Goal: Use online tool/utility: Utilize a website feature to perform a specific function

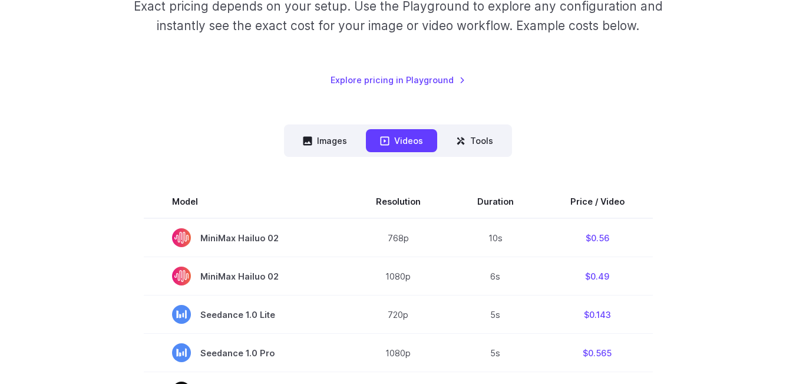
scroll to position [236, 0]
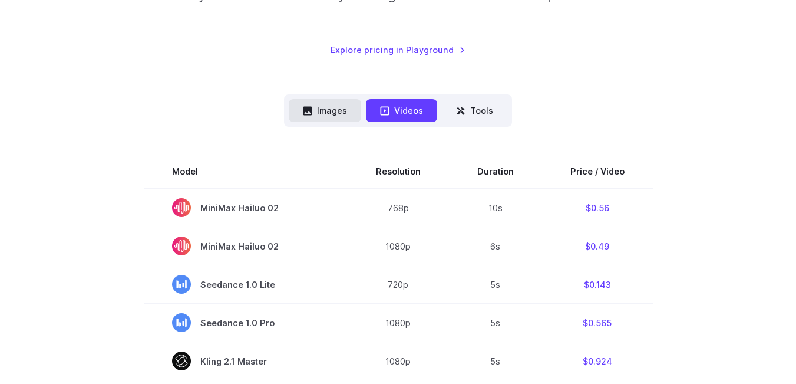
click at [324, 110] on button "Images" at bounding box center [325, 110] width 72 height 23
click at [339, 110] on button "Images" at bounding box center [325, 110] width 72 height 23
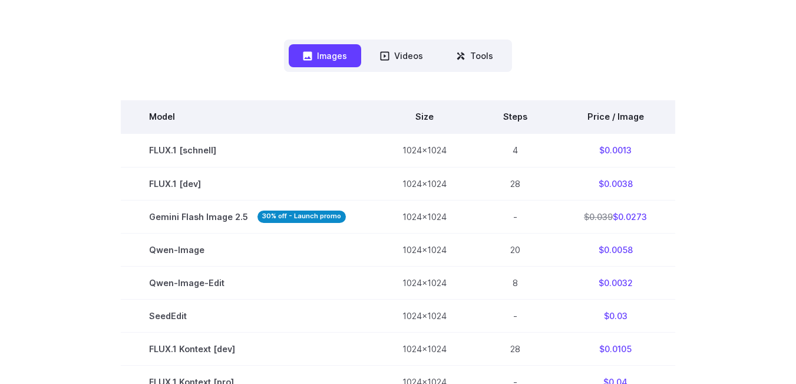
scroll to position [295, 0]
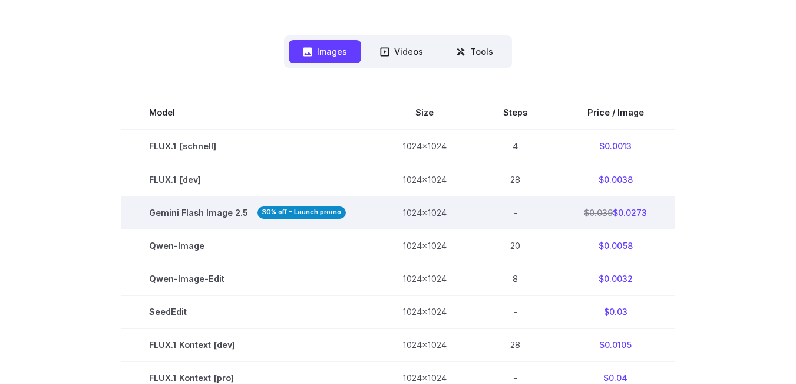
drag, startPoint x: 632, startPoint y: 213, endPoint x: 619, endPoint y: 213, distance: 13.0
click at [619, 213] on td "$0.039 $0.0273" at bounding box center [616, 212] width 120 height 33
drag, startPoint x: 607, startPoint y: 212, endPoint x: 586, endPoint y: 212, distance: 21.2
click at [586, 212] on s "$0.039" at bounding box center [598, 212] width 29 height 10
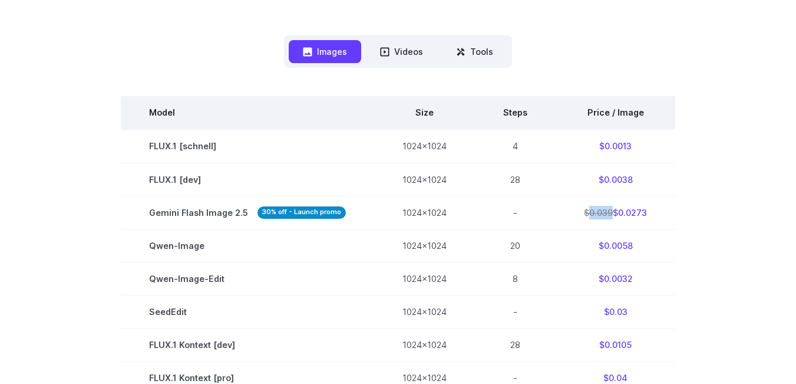
copy s "0.039"
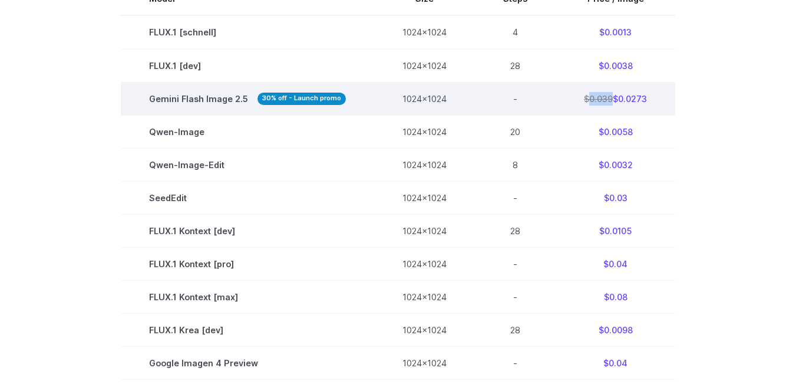
scroll to position [412, 0]
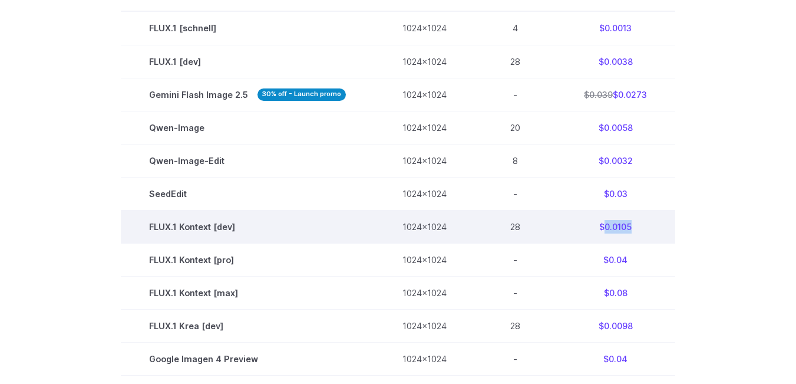
drag, startPoint x: 628, startPoint y: 227, endPoint x: 602, endPoint y: 228, distance: 25.4
click at [602, 228] on td "$0.0105" at bounding box center [616, 226] width 120 height 33
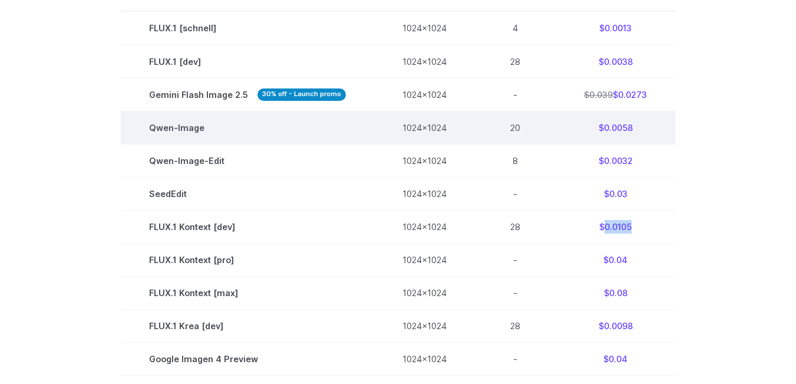
copy td "0.0105"
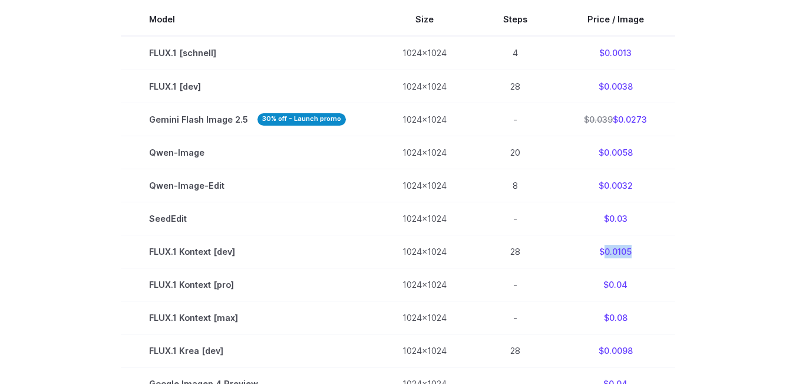
scroll to position [354, 0]
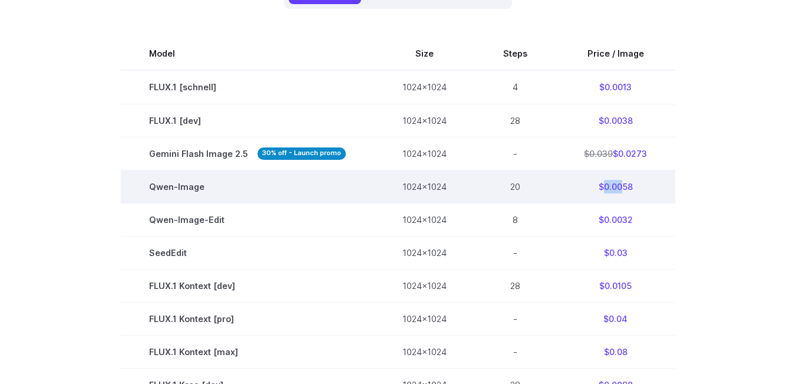
drag, startPoint x: 600, startPoint y: 187, endPoint x: 619, endPoint y: 186, distance: 18.3
click at [619, 186] on td "$0.0058" at bounding box center [616, 186] width 120 height 33
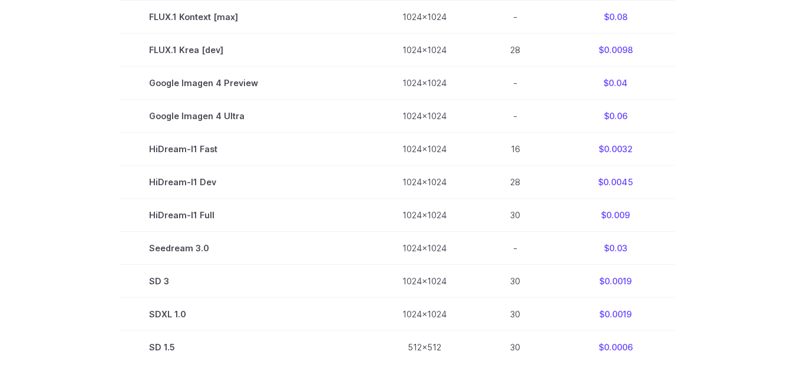
scroll to position [747, 0]
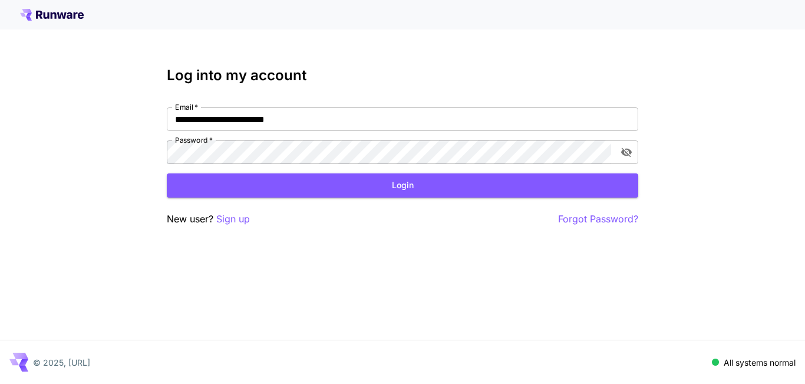
click at [79, 123] on div "**********" at bounding box center [402, 192] width 805 height 384
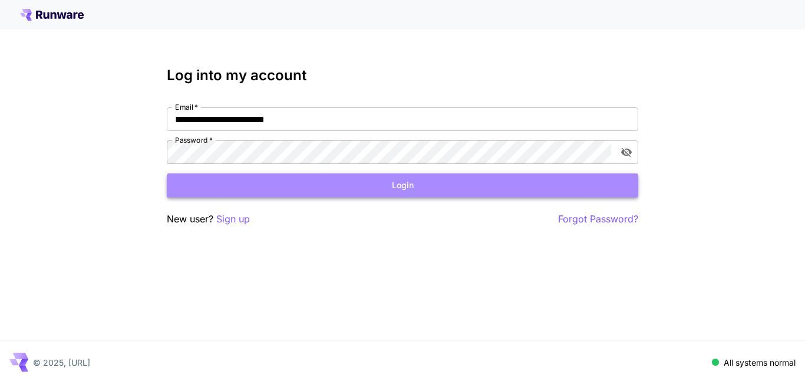
click at [184, 176] on button "Login" at bounding box center [402, 185] width 471 height 24
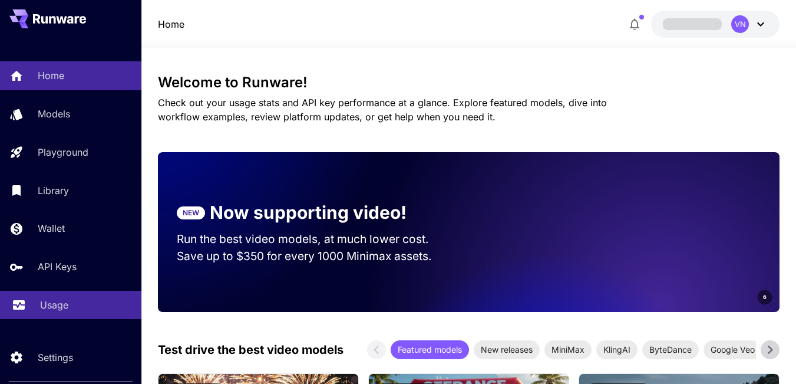
click at [57, 303] on p "Usage" at bounding box center [54, 305] width 28 height 14
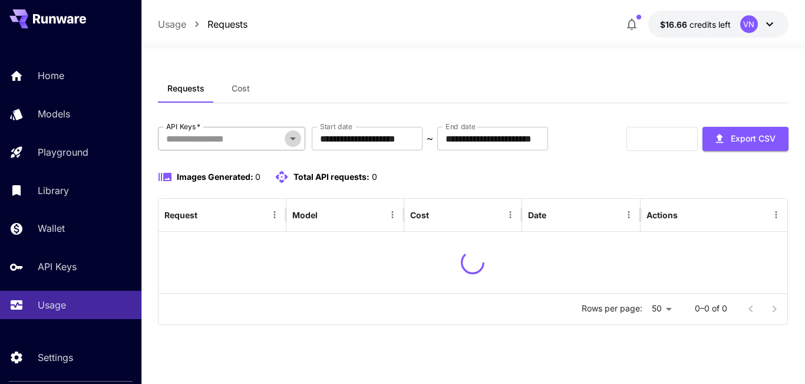
click at [288, 143] on icon "Open" at bounding box center [293, 138] width 14 height 14
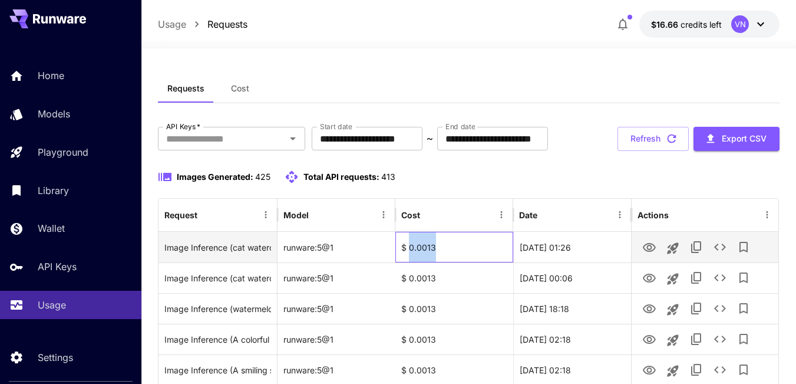
drag, startPoint x: 408, startPoint y: 285, endPoint x: 436, endPoint y: 286, distance: 27.7
click at [436, 262] on div "$ 0.0013" at bounding box center [454, 247] width 118 height 31
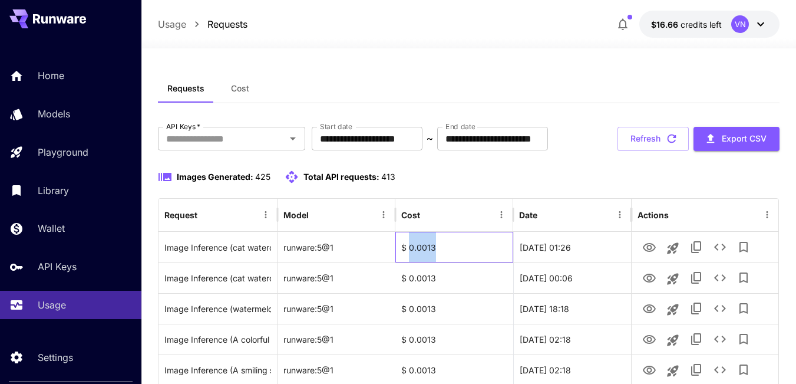
copy div "0.0013"
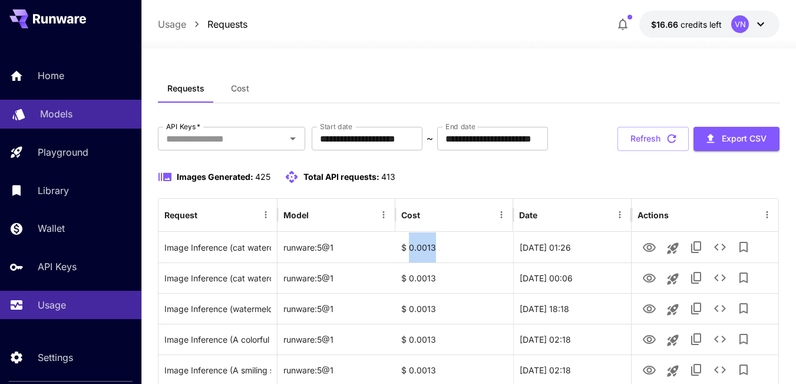
click at [57, 113] on p "Models" at bounding box center [56, 114] width 32 height 14
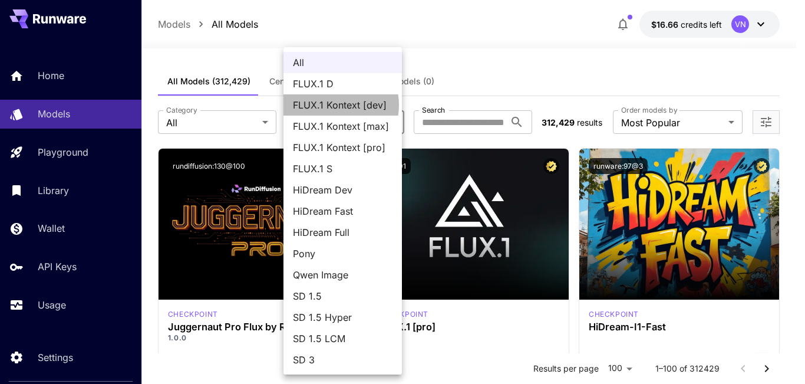
click at [332, 105] on span "FLUX.1 Kontext [dev]" at bounding box center [343, 105] width 100 height 14
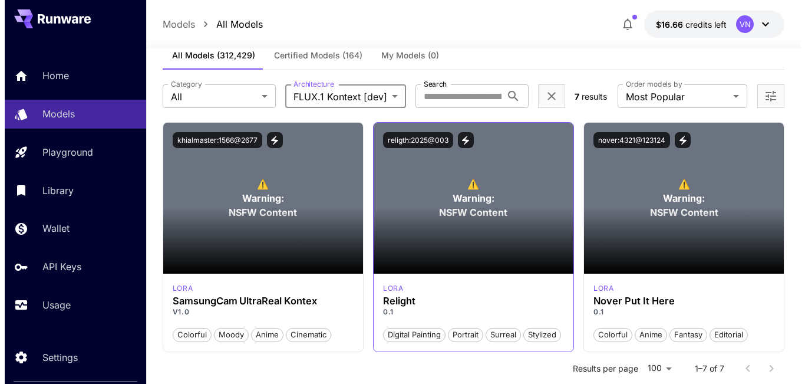
scroll to position [25, 0]
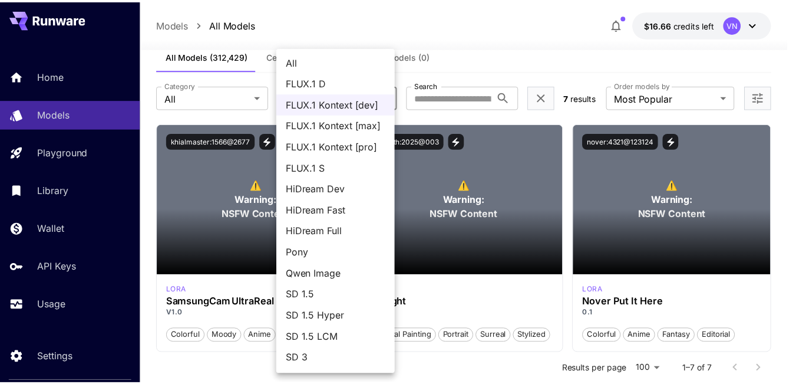
scroll to position [0, 0]
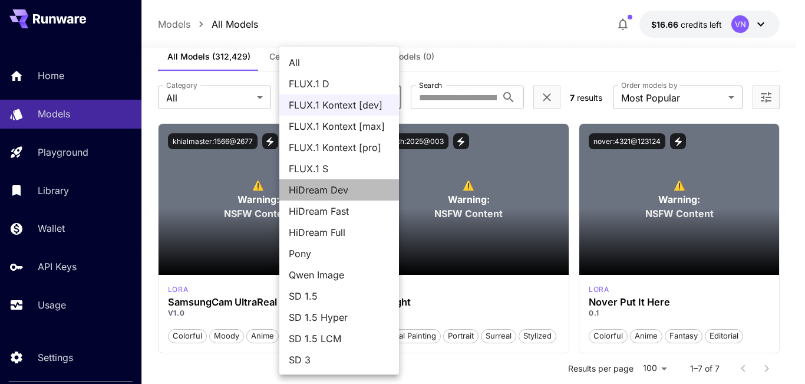
click at [362, 190] on span "HiDream Dev" at bounding box center [339, 190] width 101 height 14
type input "**********"
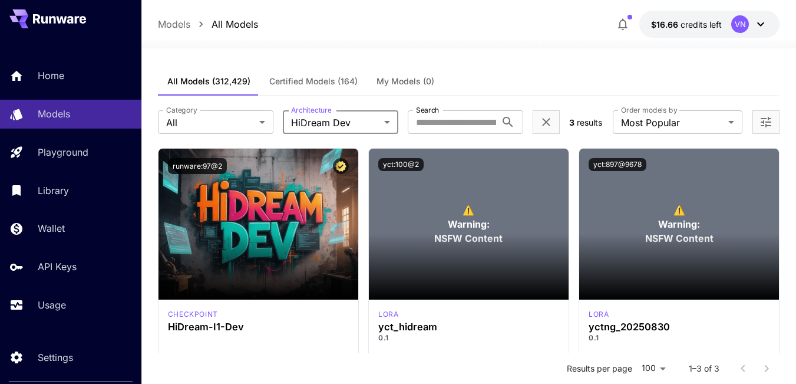
click at [316, 81] on span "Certified Models (164)" at bounding box center [313, 81] width 88 height 11
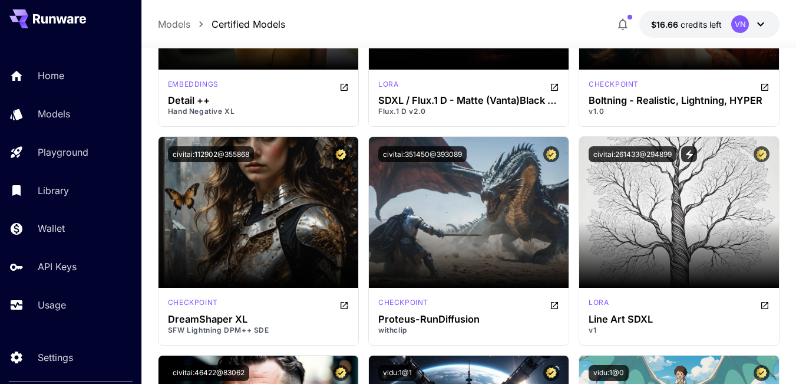
scroll to position [6305, 0]
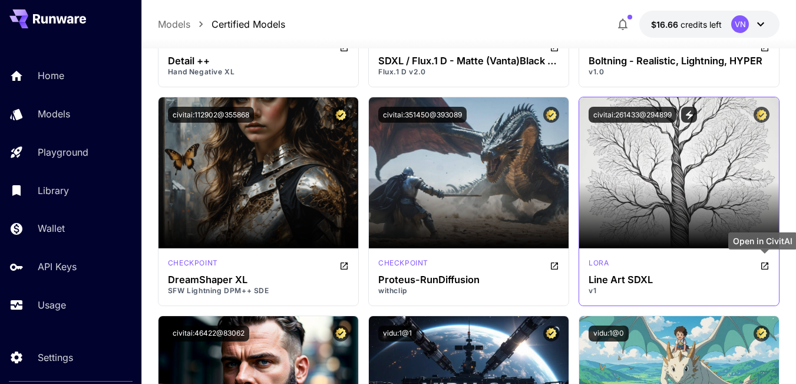
click at [762, 266] on icon "Open in CivitAI" at bounding box center [764, 265] width 9 height 9
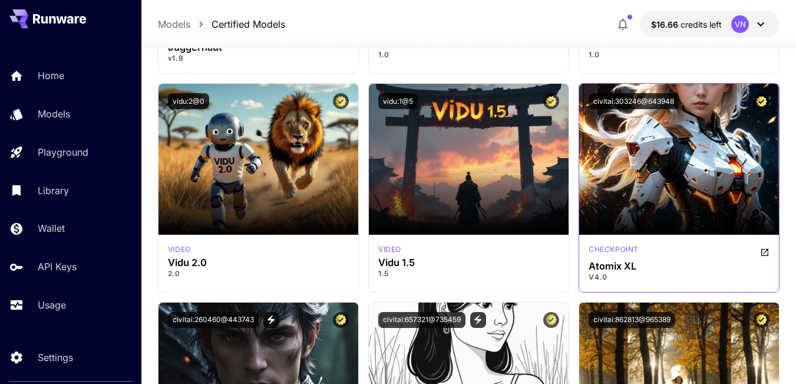
scroll to position [6894, 0]
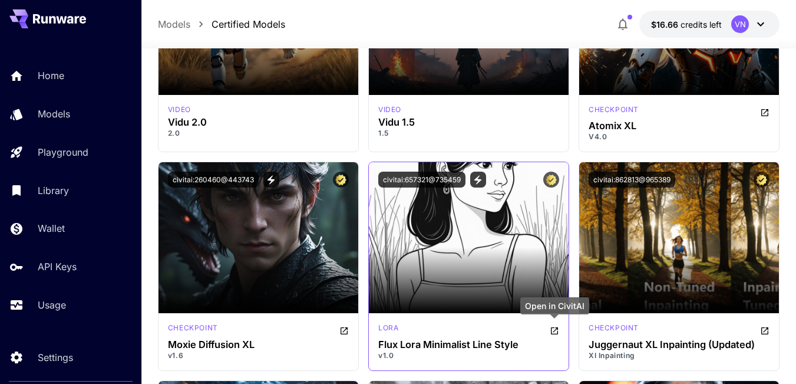
click at [557, 329] on icon "Open in CivitAI" at bounding box center [554, 330] width 9 height 9
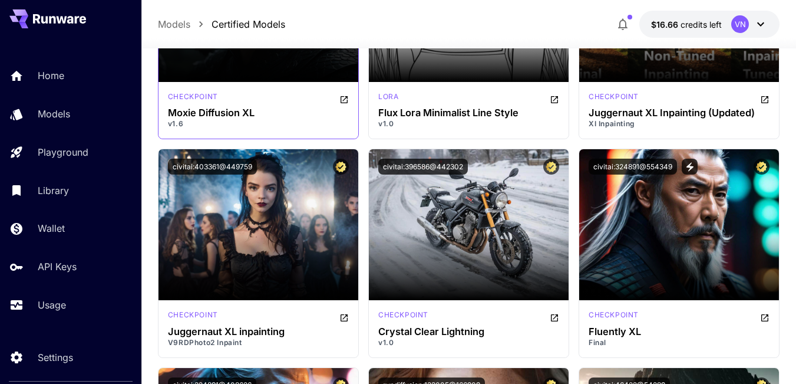
scroll to position [7130, 0]
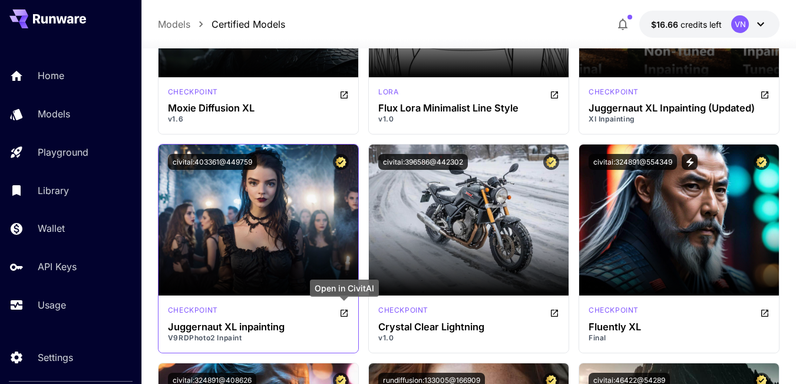
click at [344, 315] on icon "Open in CivitAI" at bounding box center [343, 312] width 9 height 9
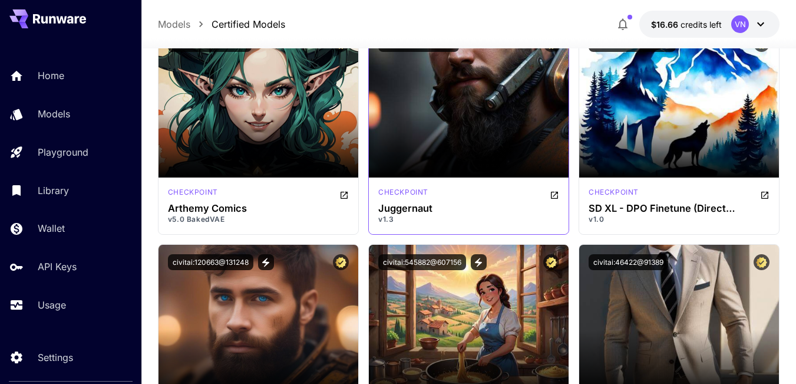
scroll to position [8072, 0]
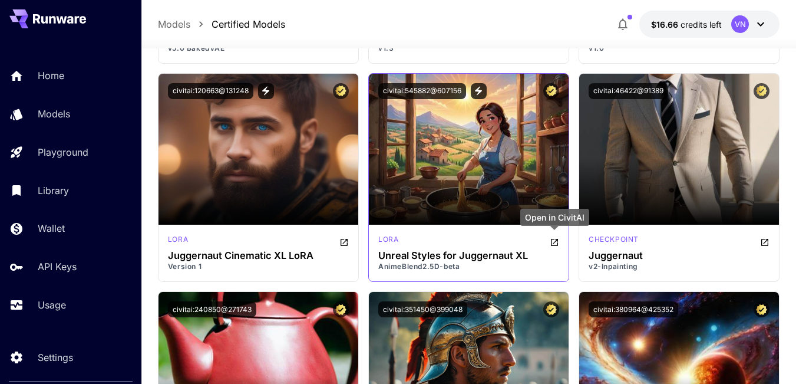
click at [556, 247] on button "Open in CivitAI" at bounding box center [554, 241] width 9 height 14
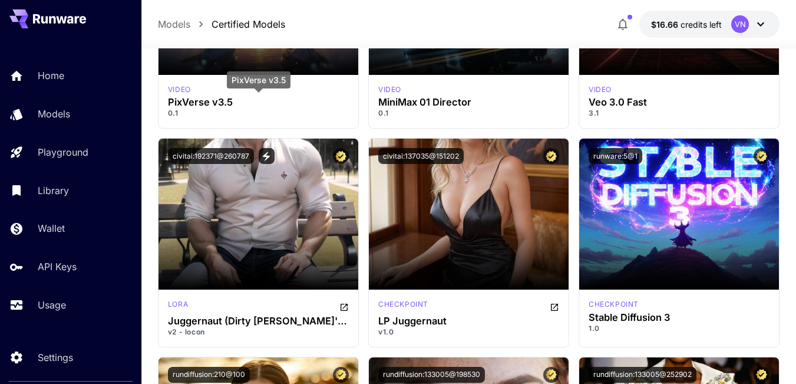
scroll to position [10842, 0]
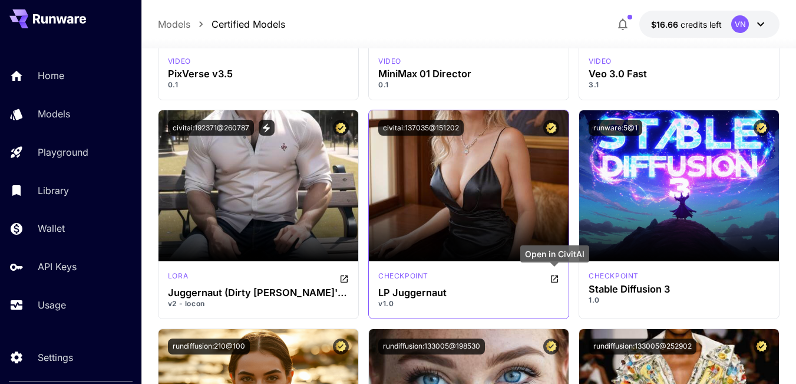
click at [554, 279] on icon "Open in CivitAI" at bounding box center [554, 278] width 7 height 7
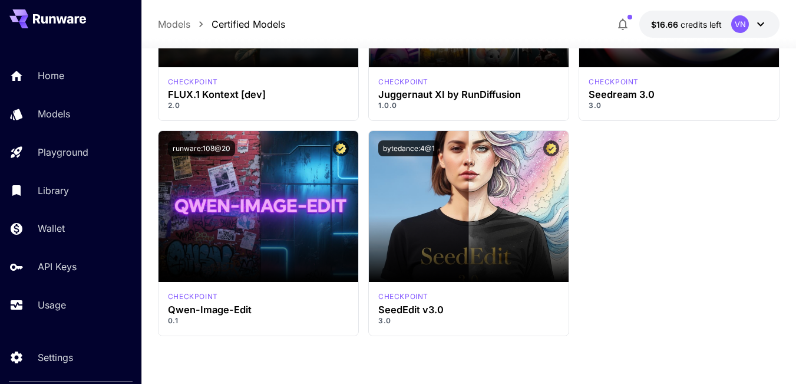
scroll to position [11684, 0]
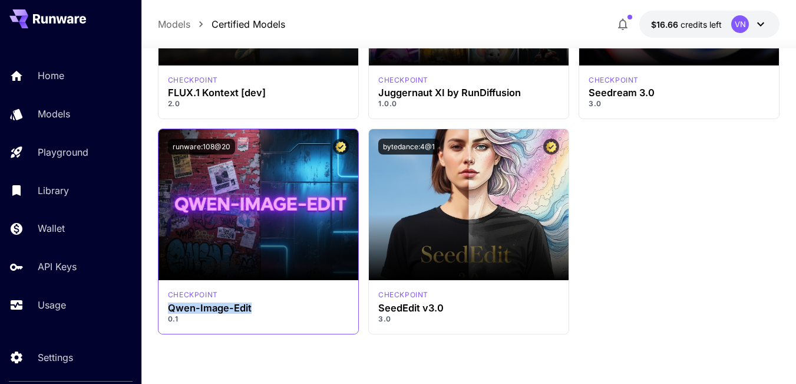
drag, startPoint x: 215, startPoint y: 308, endPoint x: 163, endPoint y: 311, distance: 52.0
click at [163, 311] on div "checkpoint Qwen-Image-Edit 0.1" at bounding box center [258, 306] width 200 height 53
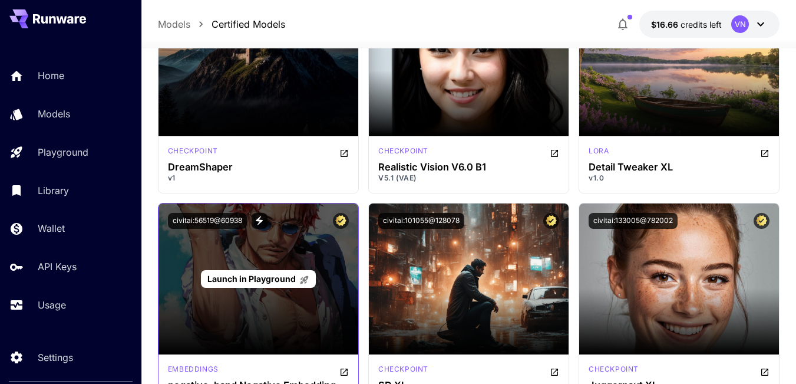
scroll to position [1709, 0]
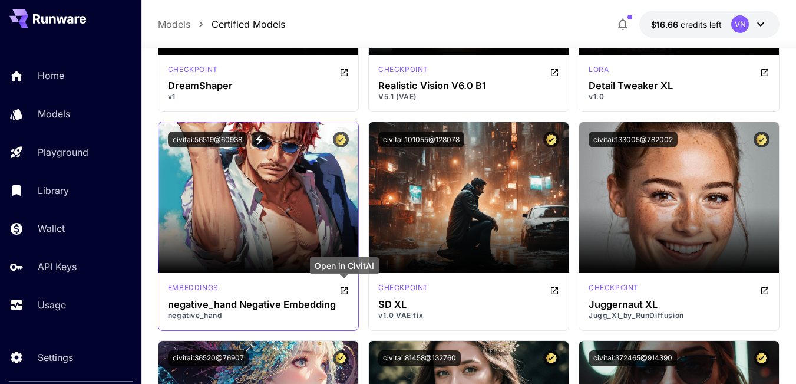
click at [345, 288] on icon "Open in CivitAI" at bounding box center [343, 290] width 9 height 9
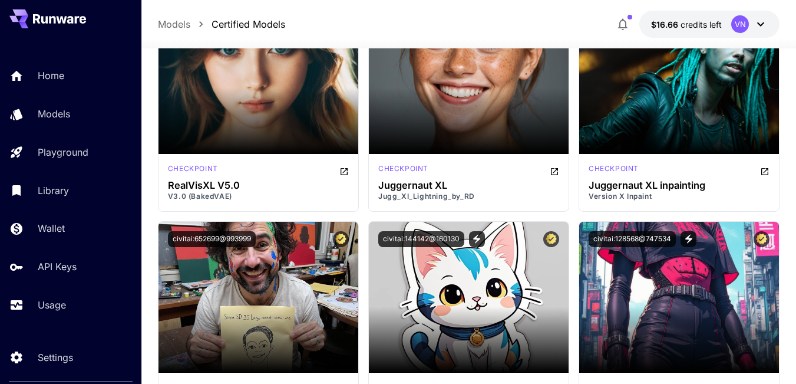
scroll to position [4832, 0]
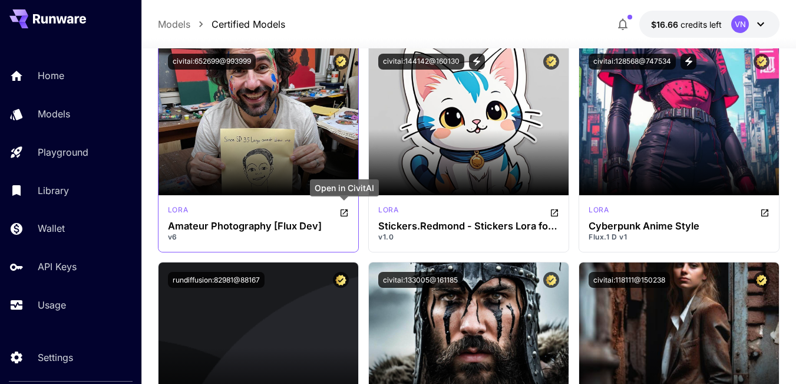
click at [345, 212] on icon "Open in CivitAI" at bounding box center [344, 212] width 7 height 7
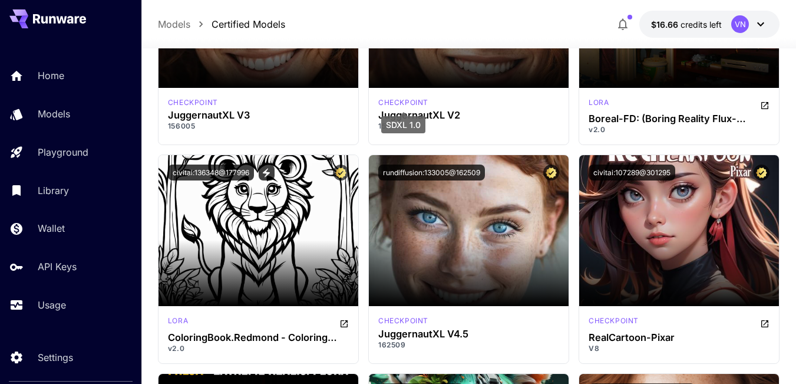
scroll to position [5539, 0]
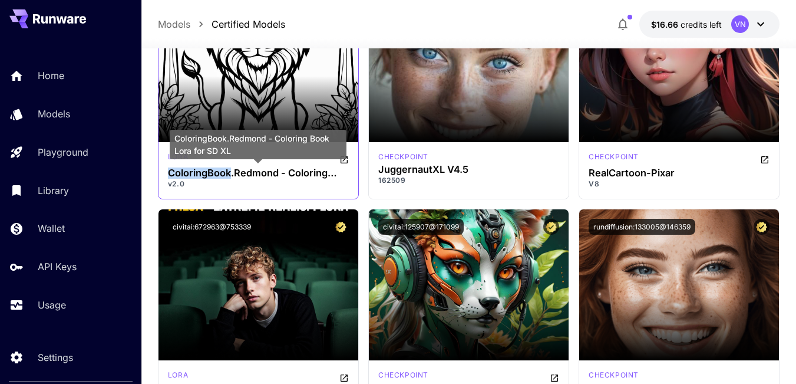
drag, startPoint x: 169, startPoint y: 170, endPoint x: 230, endPoint y: 169, distance: 61.3
click at [230, 169] on h3 "ColoringBook.Redmond - Coloring Book Lora for SD XL" at bounding box center [258, 172] width 181 height 11
copy h3 "ColoringBook"
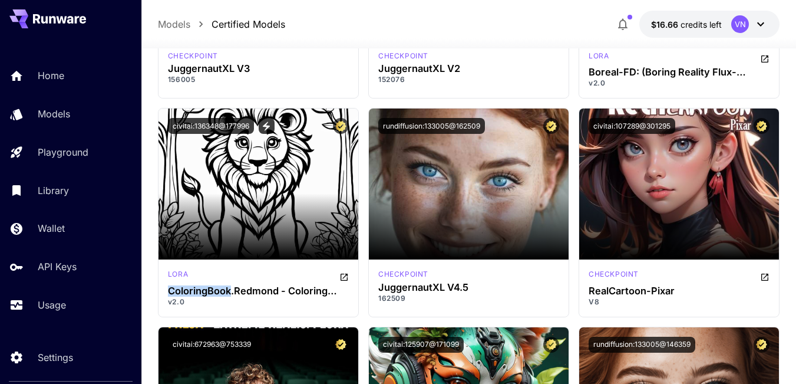
scroll to position [5421, 0]
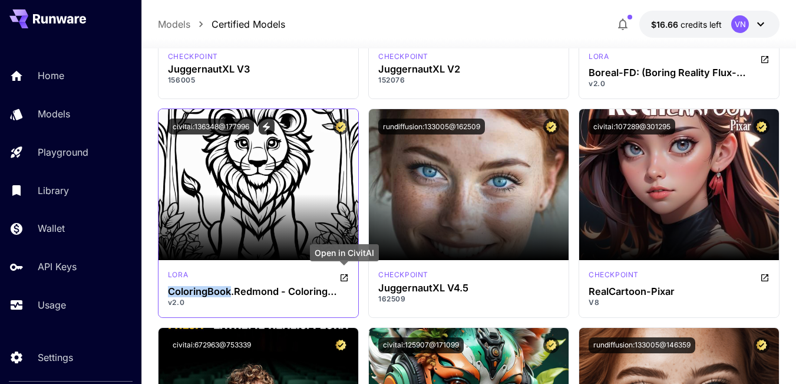
click at [344, 276] on icon "Open in CivitAI" at bounding box center [343, 277] width 9 height 9
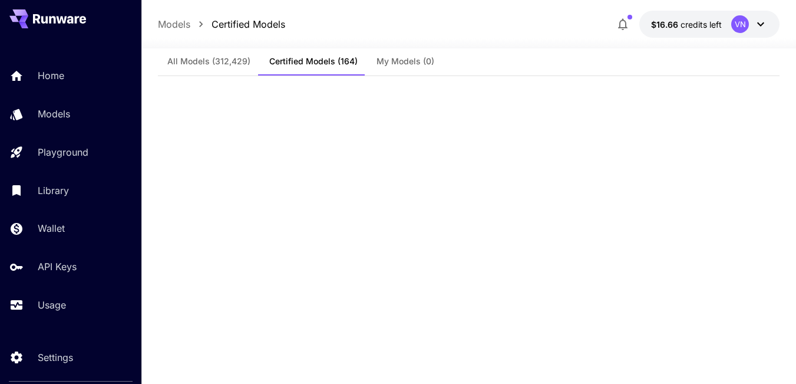
scroll to position [0, 0]
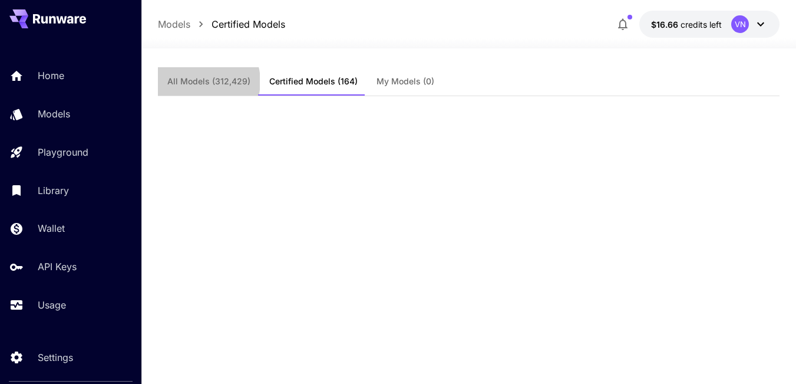
click at [200, 81] on span "All Models (312,429)" at bounding box center [208, 81] width 83 height 11
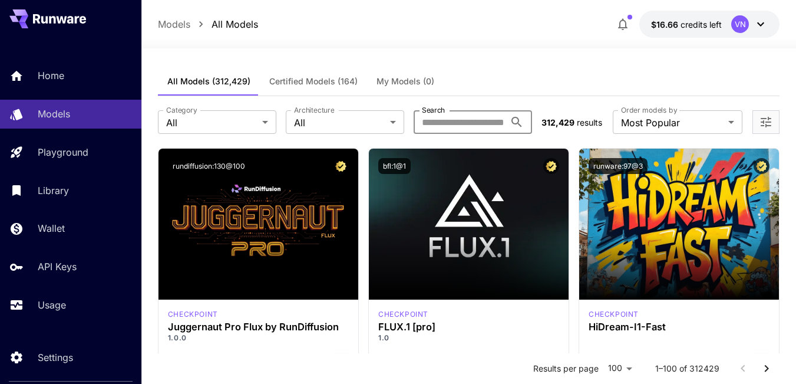
paste input "**********"
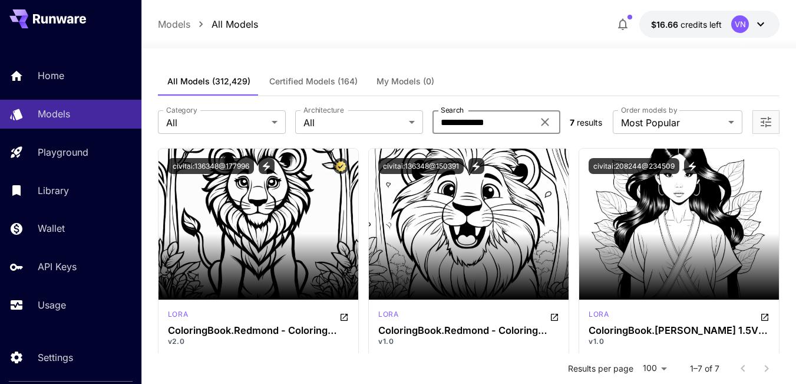
type input "**********"
click at [266, 167] on icon "View trigger words" at bounding box center [266, 166] width 11 height 11
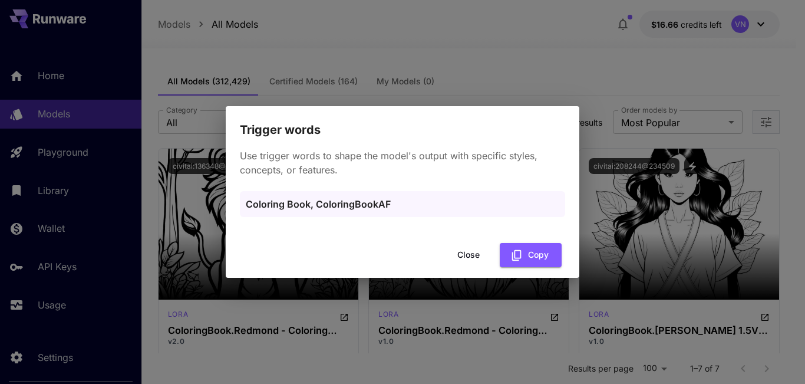
click at [450, 254] on button "Close" at bounding box center [468, 255] width 53 height 24
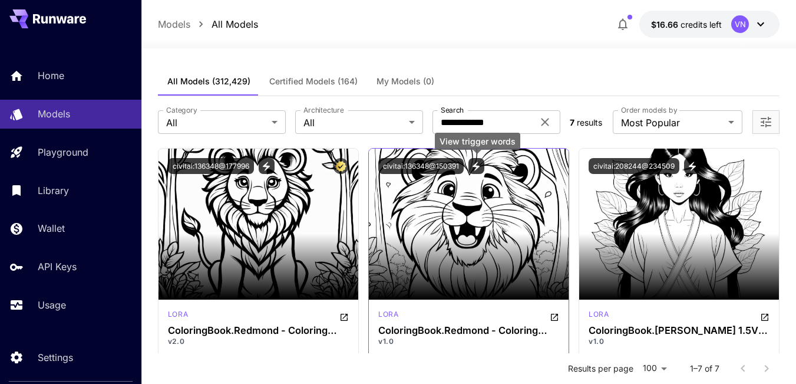
click at [474, 165] on icon "View trigger words" at bounding box center [476, 165] width 7 height 9
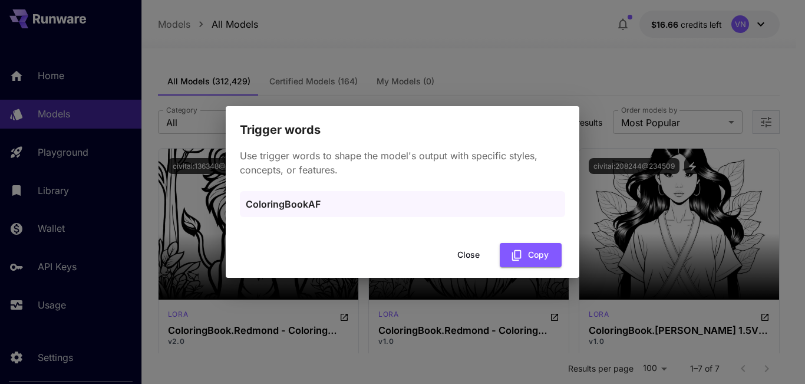
click at [469, 257] on button "Close" at bounding box center [468, 255] width 53 height 24
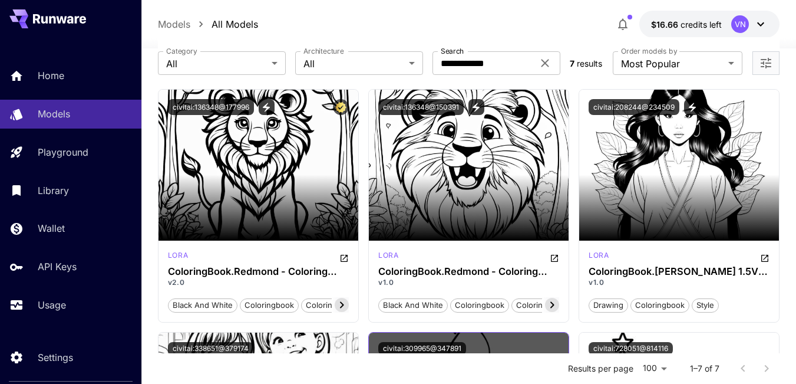
scroll to position [35, 0]
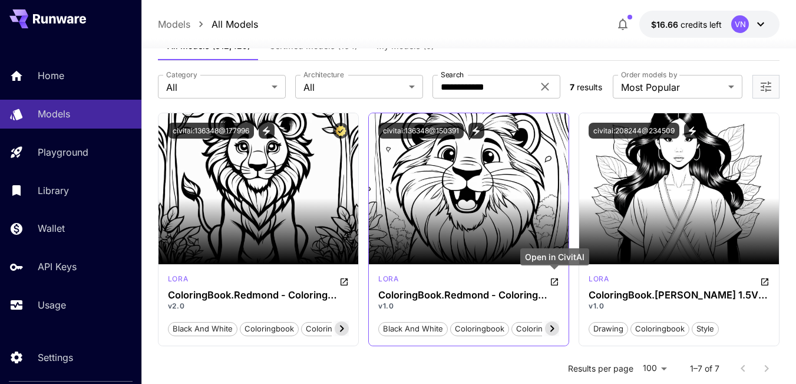
click at [556, 282] on icon "Open in CivitAI" at bounding box center [554, 281] width 9 height 9
click at [477, 132] on icon "View trigger words" at bounding box center [476, 131] width 11 height 11
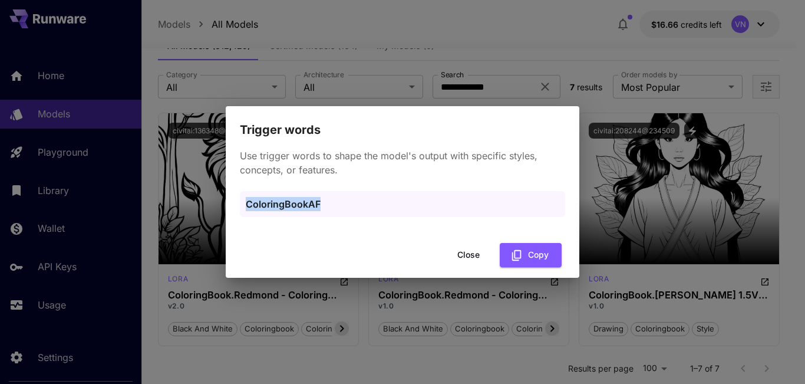
drag, startPoint x: 246, startPoint y: 202, endPoint x: 321, endPoint y: 202, distance: 74.2
click at [321, 202] on p "ColoringBookAF" at bounding box center [402, 204] width 313 height 14
drag, startPoint x: 543, startPoint y: 253, endPoint x: 495, endPoint y: 253, distance: 47.7
click at [541, 253] on button "Copy" at bounding box center [531, 255] width 62 height 24
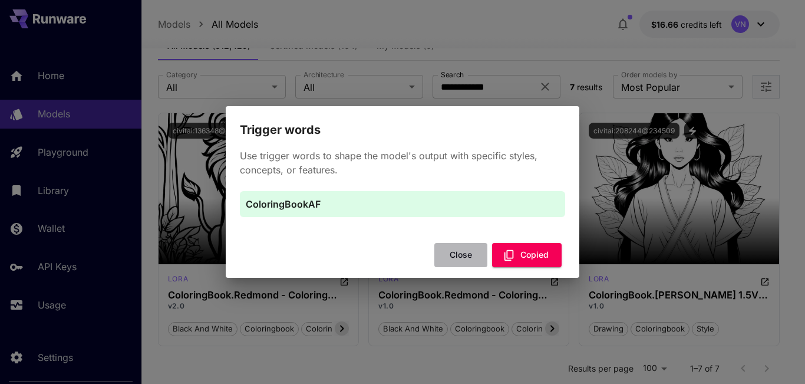
click at [453, 255] on button "Close" at bounding box center [460, 255] width 53 height 24
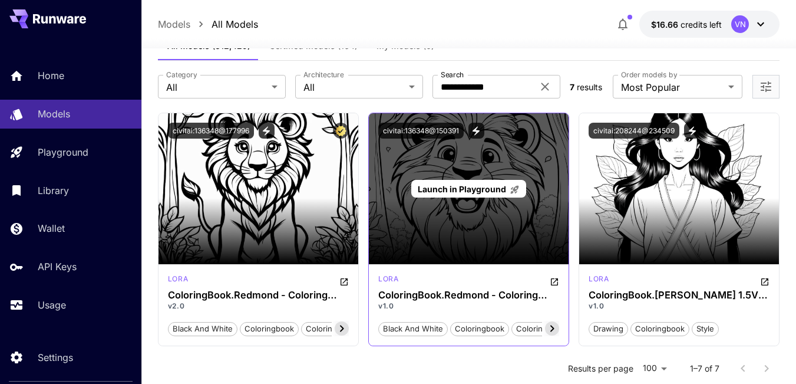
click at [463, 194] on p "Launch in Playground" at bounding box center [469, 189] width 102 height 12
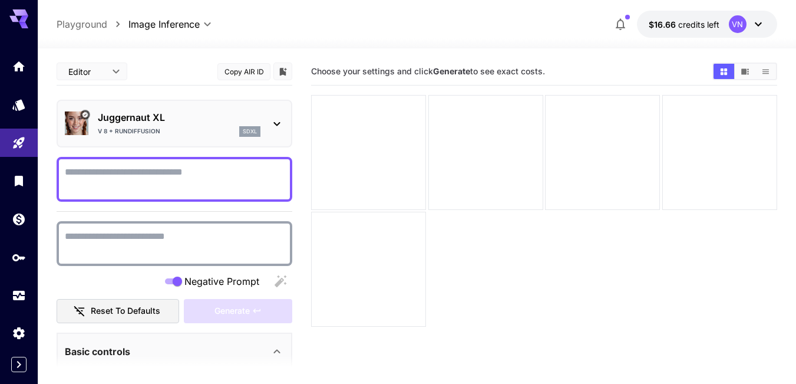
click at [142, 243] on textarea "Negative Prompt" at bounding box center [174, 243] width 219 height 28
type textarea "**********"
click at [96, 174] on textarea "Negative Prompt" at bounding box center [174, 179] width 219 height 28
paste textarea "**********"
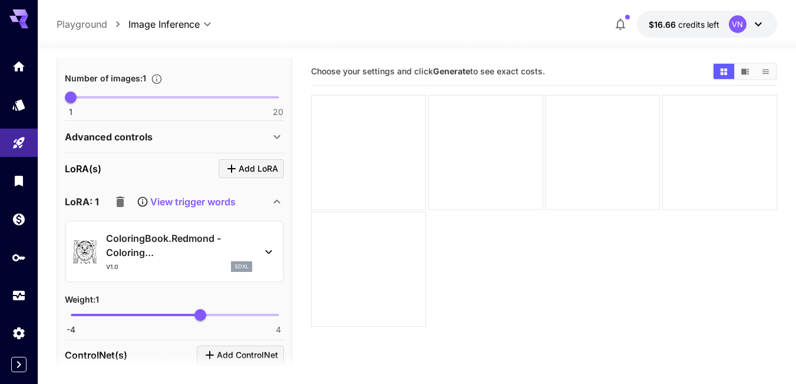
scroll to position [444, 0]
click at [183, 204] on p "View trigger words" at bounding box center [192, 203] width 85 height 14
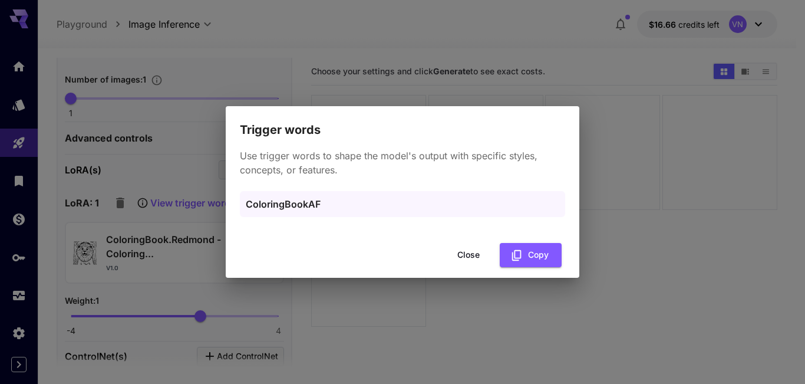
click at [469, 256] on button "Close" at bounding box center [468, 255] width 53 height 24
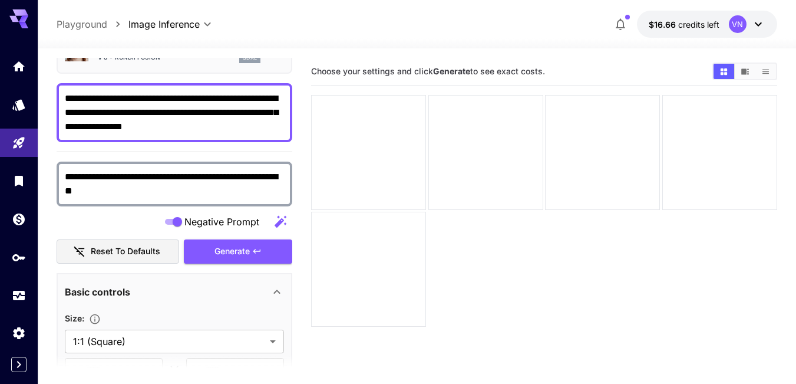
scroll to position [31, 0]
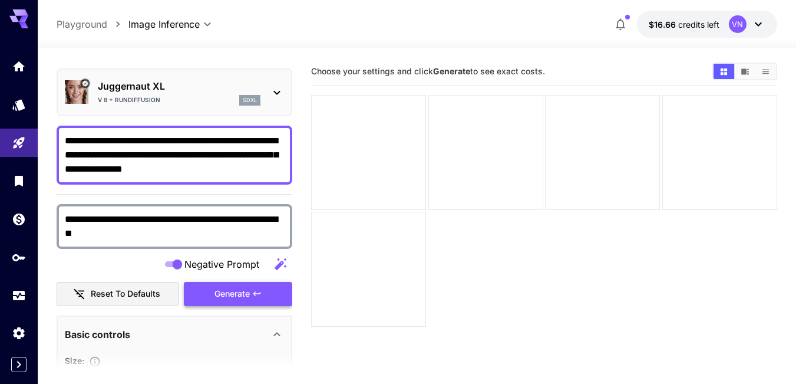
click at [234, 298] on span "Generate" at bounding box center [231, 293] width 35 height 15
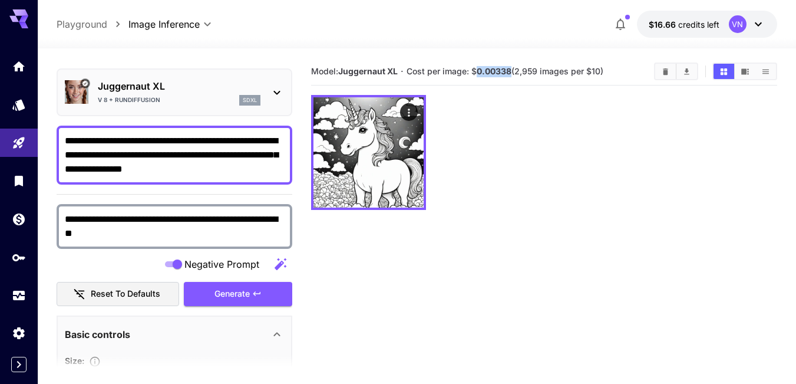
drag, startPoint x: 479, startPoint y: 70, endPoint x: 513, endPoint y: 71, distance: 33.6
click at [511, 70] on b "0.00338" at bounding box center [494, 71] width 35 height 10
copy b "0.00338"
drag, startPoint x: 275, startPoint y: 167, endPoint x: 42, endPoint y: 169, distance: 232.7
click at [42, 169] on section "**********" at bounding box center [417, 262] width 758 height 428
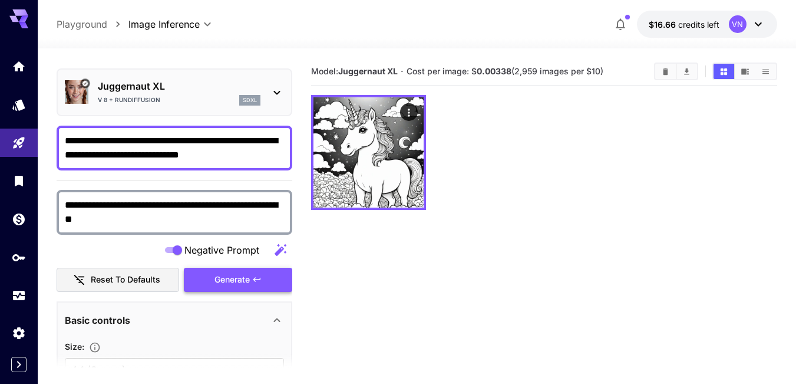
type textarea "**********"
drag, startPoint x: 223, startPoint y: 285, endPoint x: 270, endPoint y: 66, distance: 223.6
click at [223, 285] on span "Generate" at bounding box center [231, 279] width 35 height 15
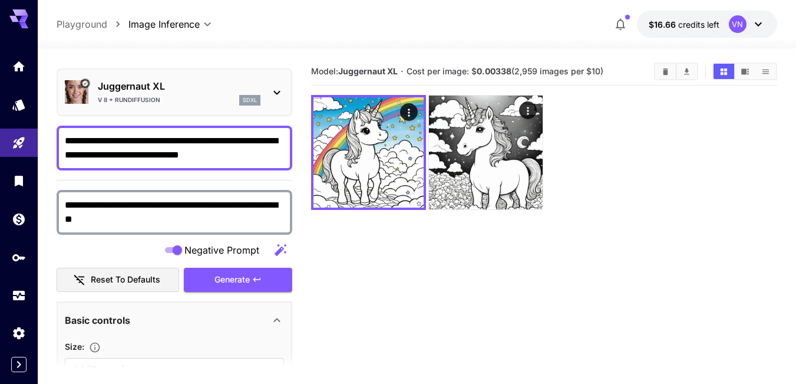
drag, startPoint x: 138, startPoint y: 141, endPoint x: 195, endPoint y: 141, distance: 56.6
click at [195, 141] on textarea "**********" at bounding box center [174, 148] width 219 height 28
click at [15, 107] on icon "Models" at bounding box center [20, 101] width 14 height 14
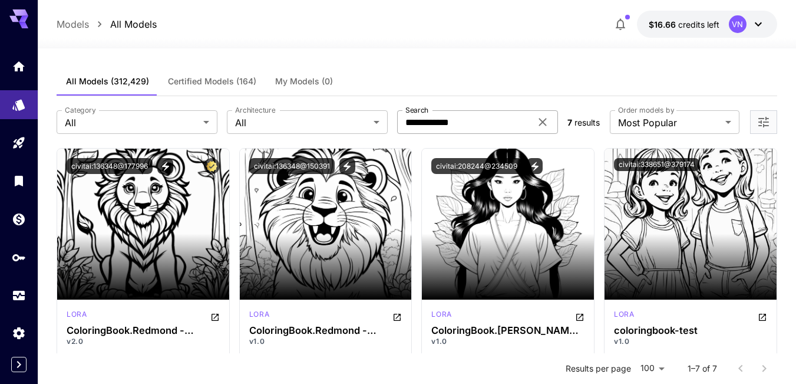
click at [441, 123] on input "**********" at bounding box center [464, 122] width 134 height 24
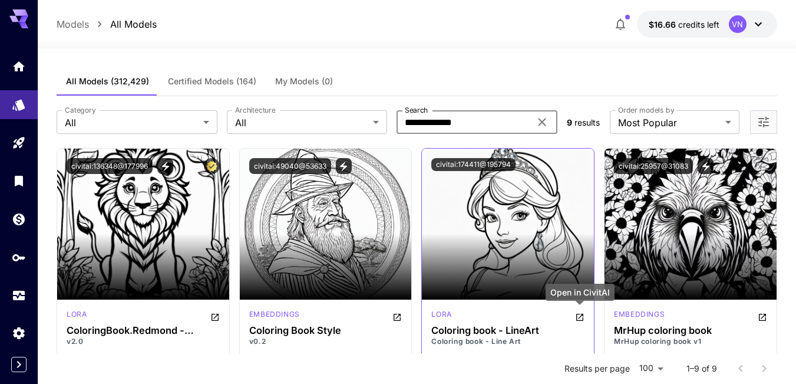
type input "**********"
click at [579, 319] on icon "Open in CivitAI" at bounding box center [579, 316] width 9 height 9
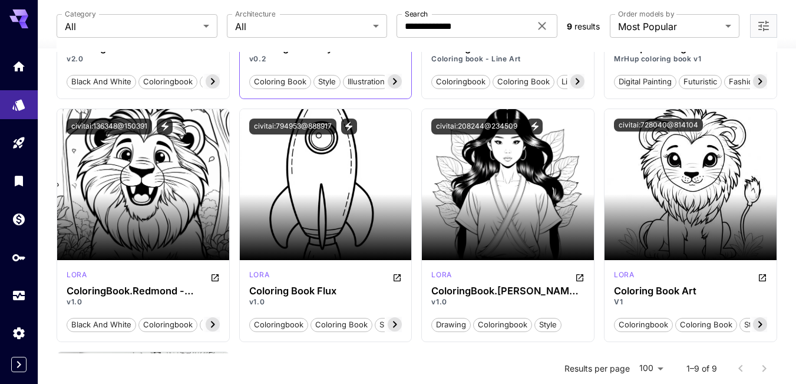
scroll to position [295, 0]
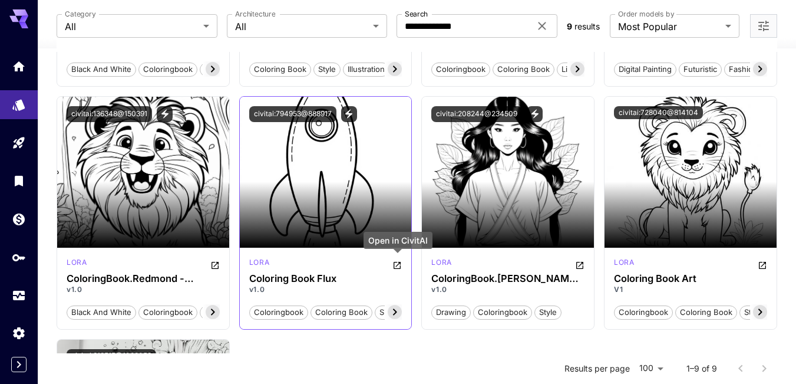
click at [399, 264] on icon "Open in CivitAI" at bounding box center [396, 264] width 9 height 9
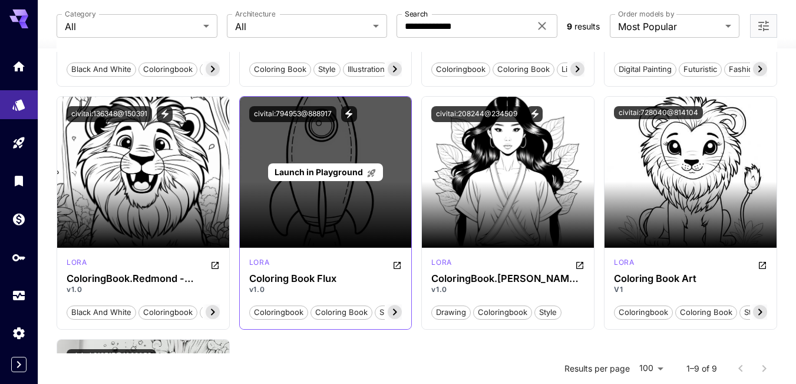
click at [333, 171] on span "Launch in Playground" at bounding box center [319, 172] width 88 height 10
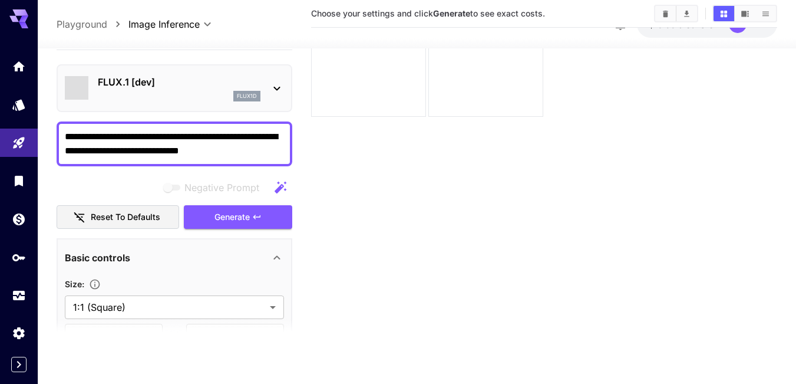
type input "**********"
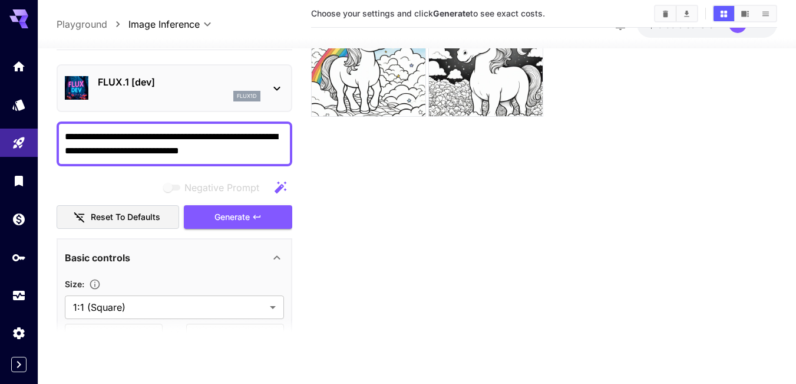
click at [103, 216] on button "Reset to defaults" at bounding box center [118, 216] width 123 height 24
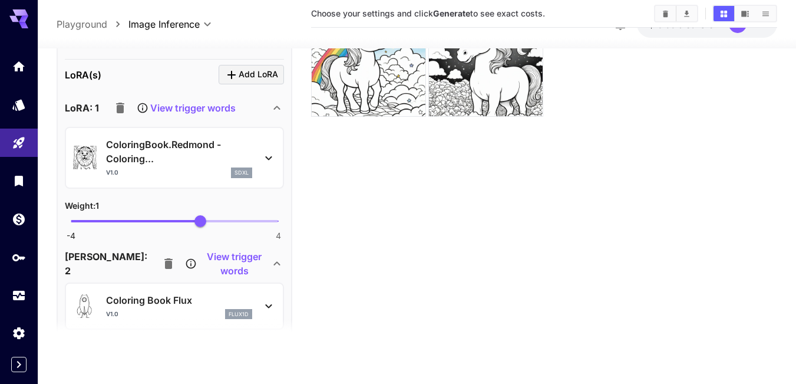
scroll to position [412, 0]
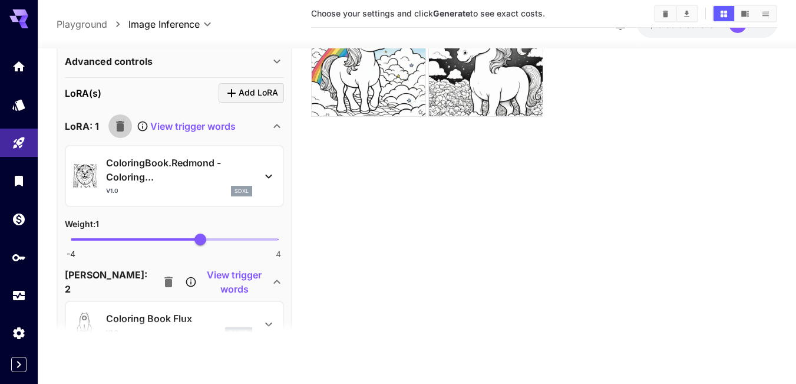
click at [117, 124] on icon "button" at bounding box center [120, 125] width 8 height 11
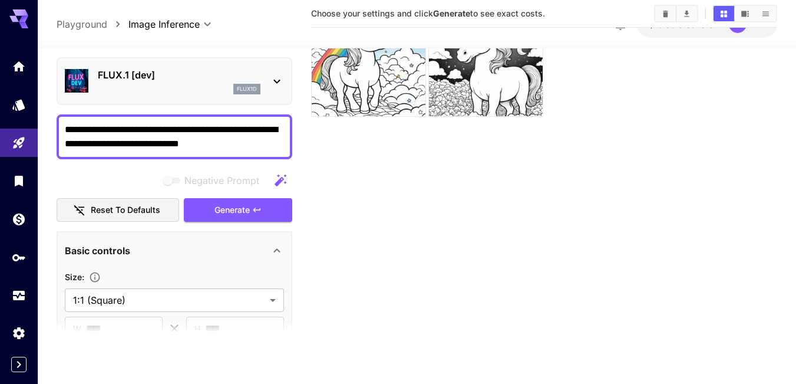
scroll to position [0, 0]
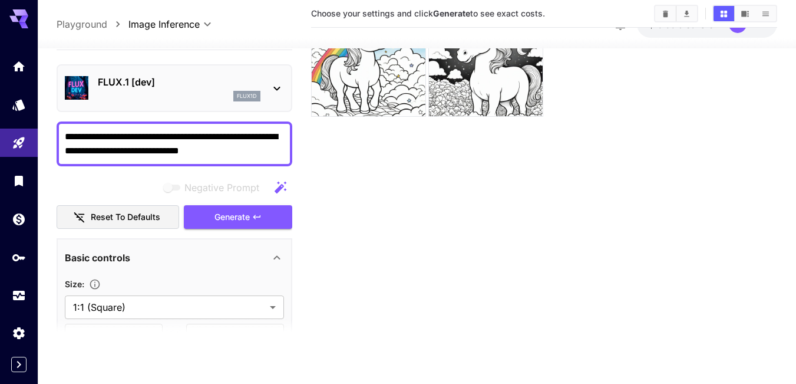
click at [255, 148] on textarea "**********" at bounding box center [174, 143] width 219 height 28
click at [165, 136] on textarea "**********" at bounding box center [174, 143] width 219 height 28
drag, startPoint x: 255, startPoint y: 150, endPoint x: 19, endPoint y: 127, distance: 236.3
click at [19, 127] on div "**********" at bounding box center [398, 145] width 796 height 477
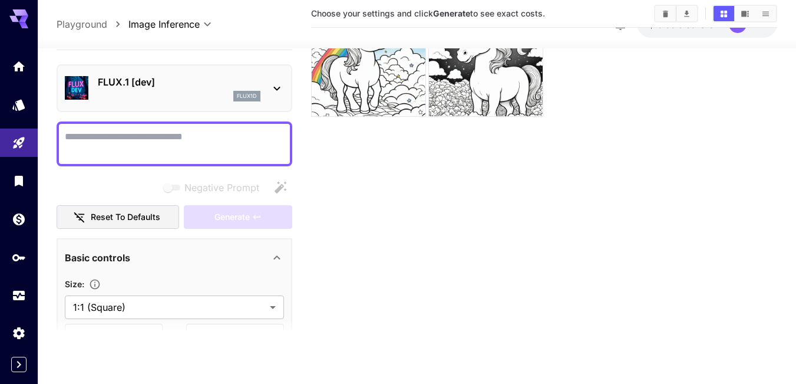
paste textarea "**********"
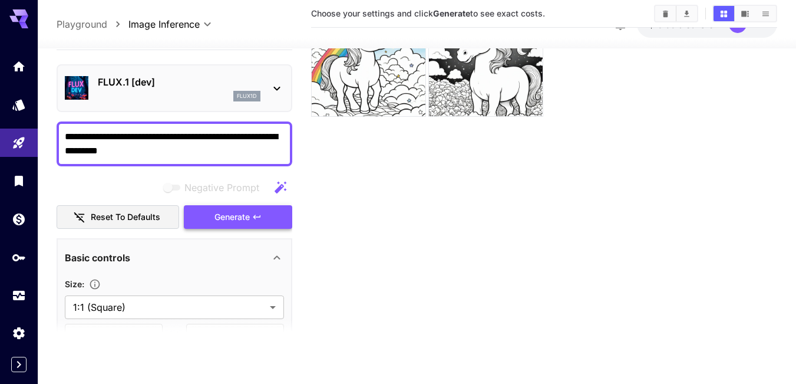
click at [236, 219] on span "Generate" at bounding box center [231, 216] width 35 height 15
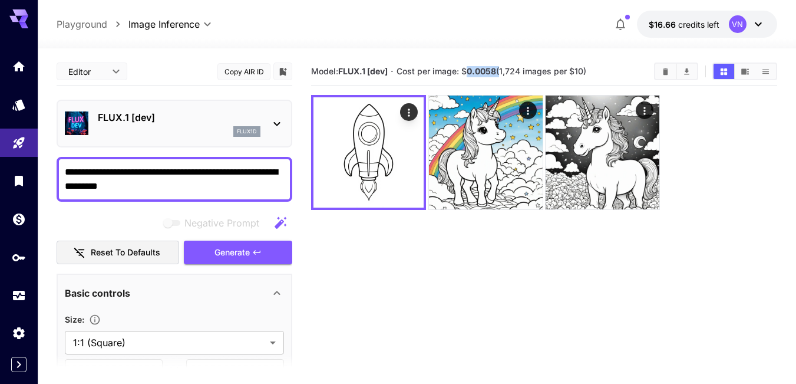
drag, startPoint x: 470, startPoint y: 72, endPoint x: 500, endPoint y: 72, distance: 30.1
click at [500, 72] on span "Cost per image: $ 0.0058 (1,724 images per $10)" at bounding box center [492, 71] width 190 height 10
copy span "0.0058"
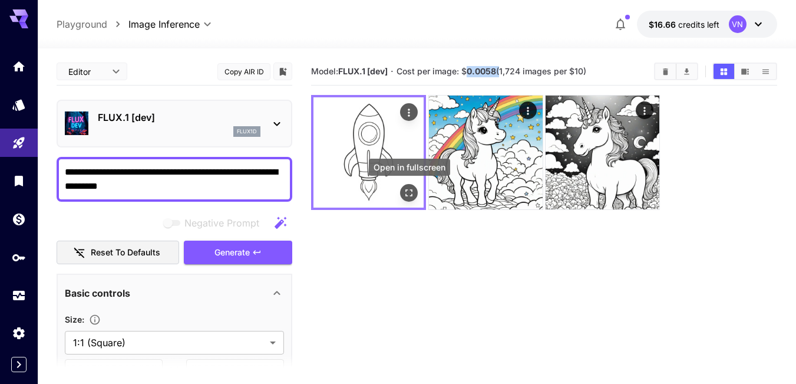
click at [408, 192] on icon "Open in fullscreen" at bounding box center [409, 193] width 12 height 12
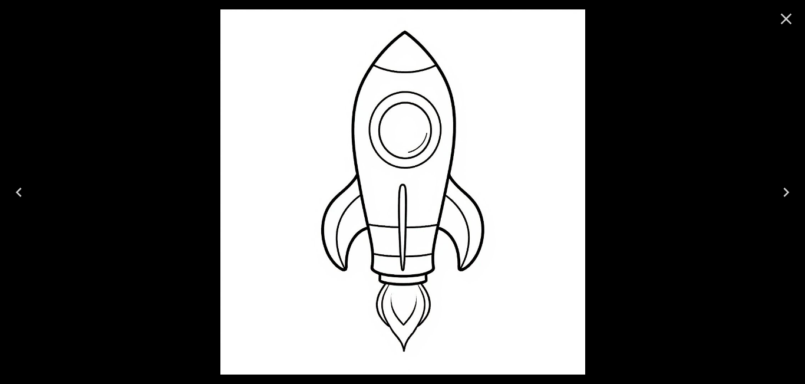
click at [786, 193] on icon "Next" at bounding box center [786, 191] width 6 height 9
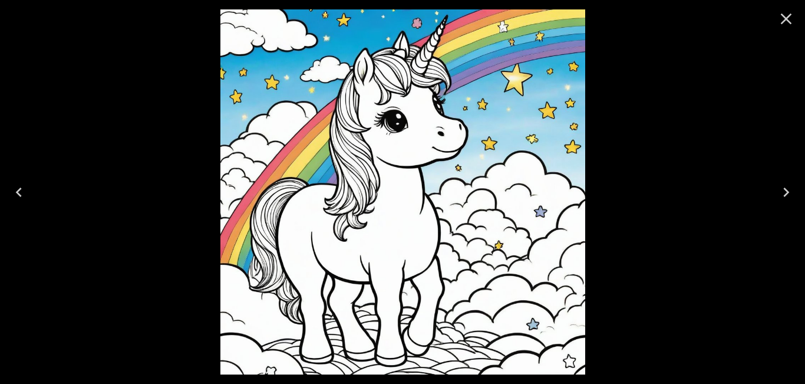
click at [786, 20] on icon "Close" at bounding box center [786, 18] width 19 height 19
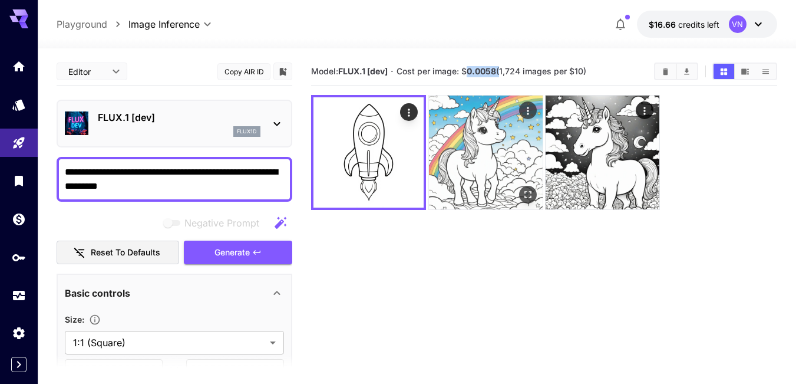
click at [527, 137] on img at bounding box center [486, 152] width 114 height 114
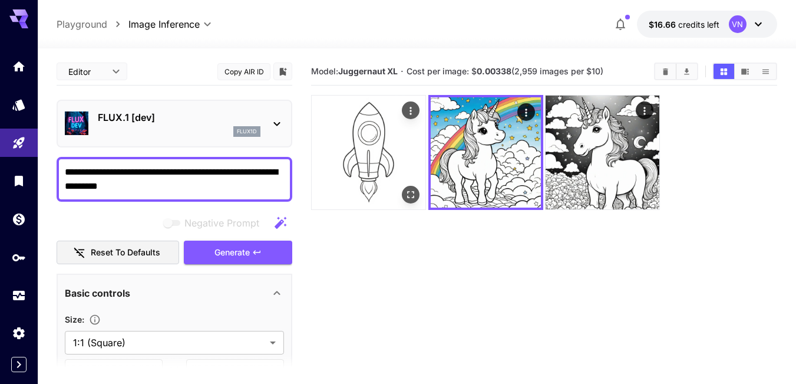
click at [397, 141] on img at bounding box center [369, 152] width 114 height 114
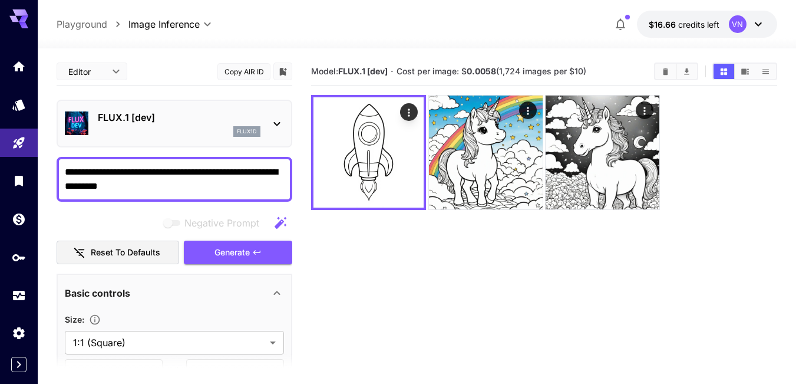
drag, startPoint x: 176, startPoint y: 185, endPoint x: 63, endPoint y: 173, distance: 113.8
click at [63, 173] on div "**********" at bounding box center [175, 179] width 236 height 45
click at [183, 164] on div "**********" at bounding box center [175, 179] width 236 height 45
click at [75, 187] on textarea "**********" at bounding box center [174, 179] width 219 height 28
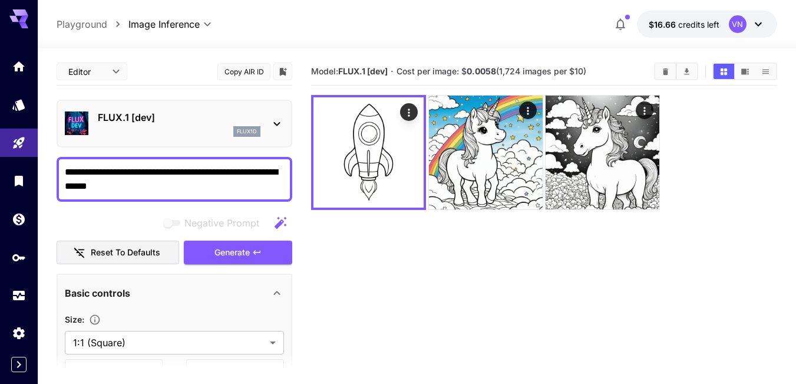
click at [237, 253] on span "Generate" at bounding box center [231, 252] width 35 height 15
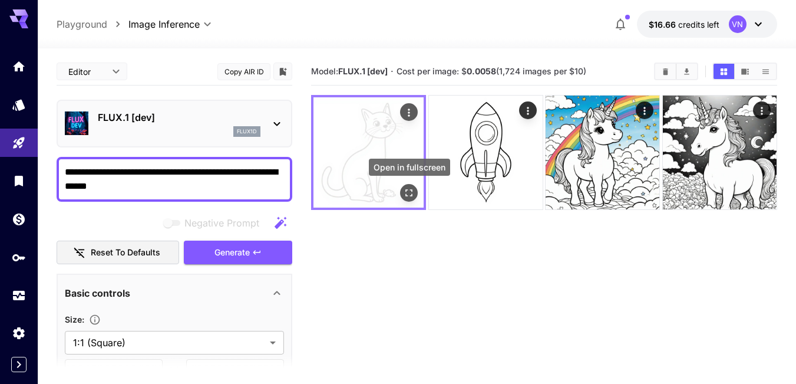
click at [410, 195] on icon "Open in fullscreen" at bounding box center [409, 193] width 12 height 12
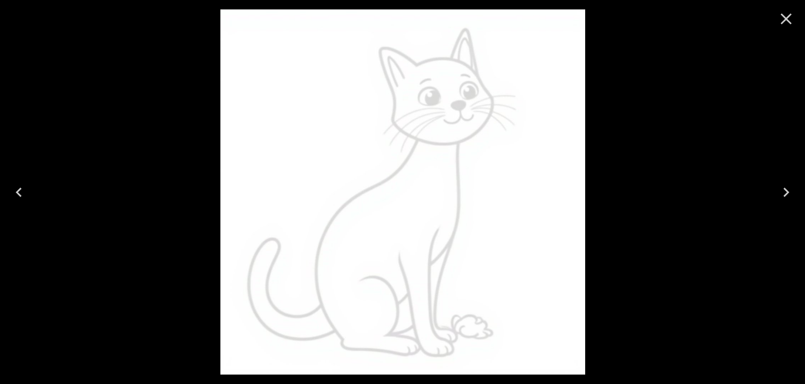
click at [424, 144] on img at bounding box center [402, 191] width 365 height 365
click at [785, 18] on icon "Close" at bounding box center [786, 19] width 11 height 11
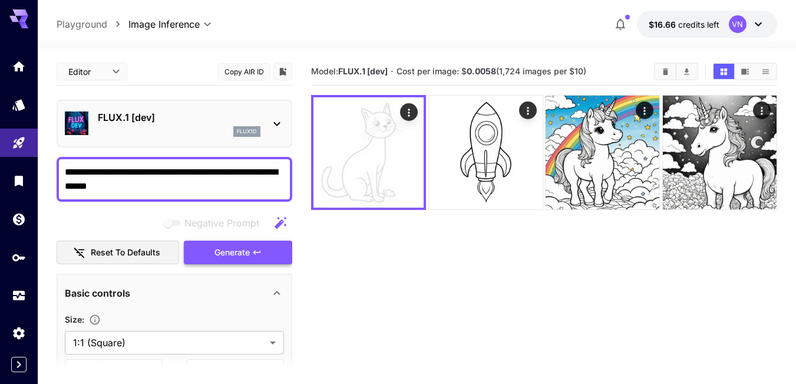
click at [216, 252] on span "Generate" at bounding box center [231, 252] width 35 height 15
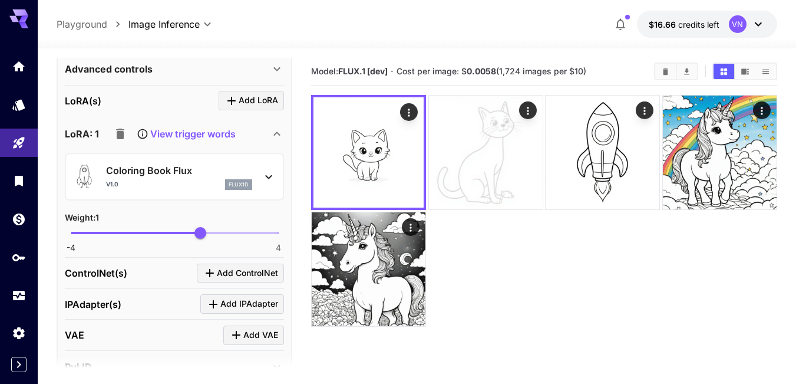
scroll to position [471, 0]
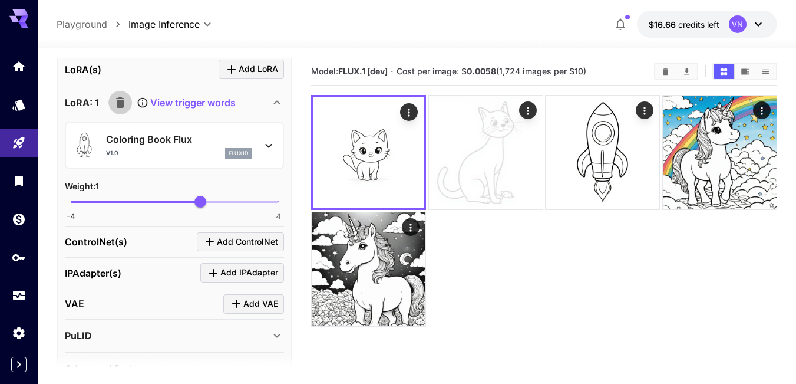
click at [123, 103] on icon "button" at bounding box center [120, 102] width 8 height 11
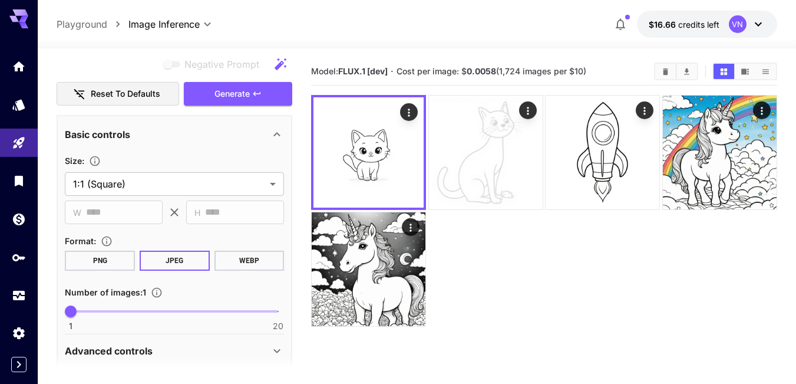
scroll to position [0, 0]
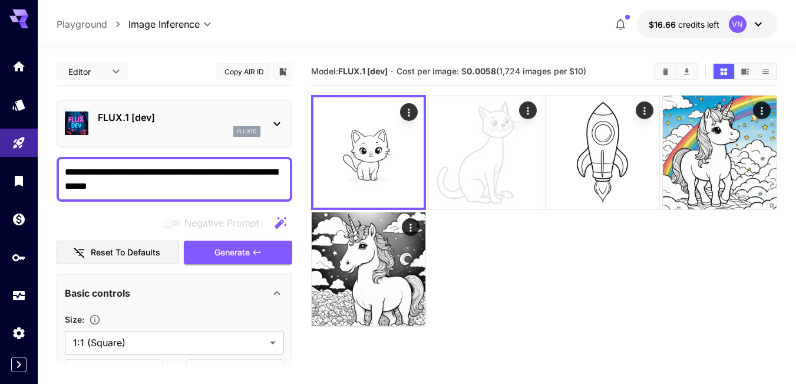
drag, startPoint x: 122, startPoint y: 171, endPoint x: 49, endPoint y: 175, distance: 72.6
click at [49, 175] on section "**********" at bounding box center [417, 262] width 758 height 428
type textarea "**********"
drag, startPoint x: 229, startPoint y: 257, endPoint x: 253, endPoint y: 270, distance: 27.7
click at [230, 257] on span "Generate" at bounding box center [231, 252] width 35 height 15
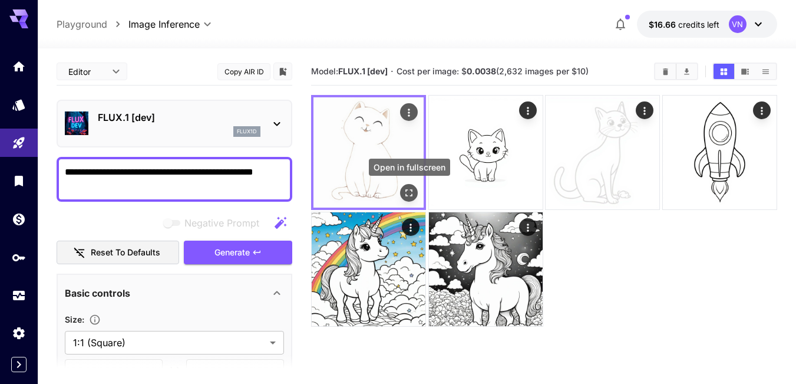
click at [408, 194] on icon "Open in fullscreen" at bounding box center [409, 193] width 12 height 12
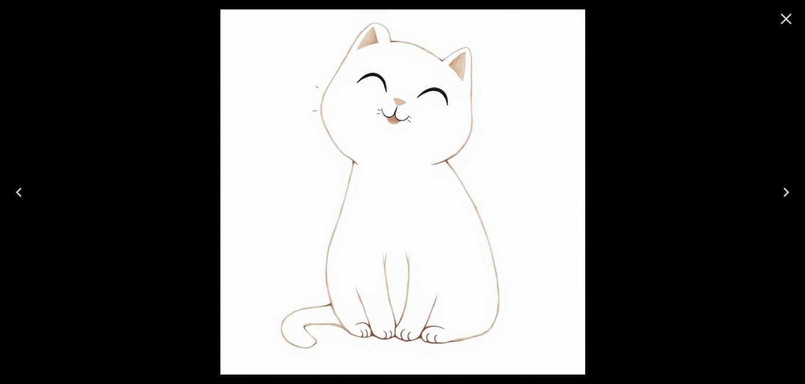
click at [788, 16] on icon "Close" at bounding box center [786, 19] width 11 height 11
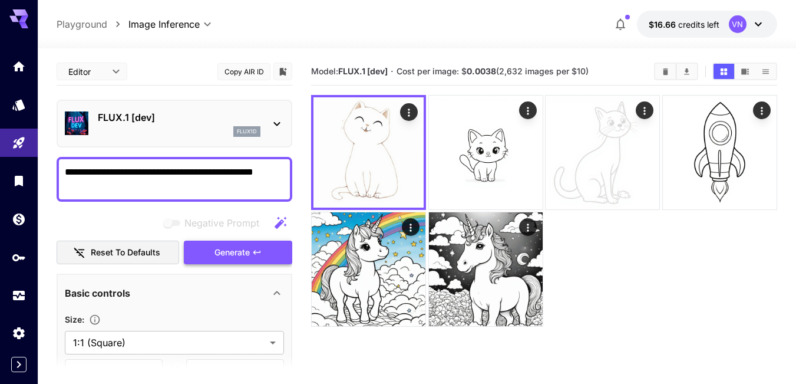
click at [216, 246] on span "Generate" at bounding box center [231, 252] width 35 height 15
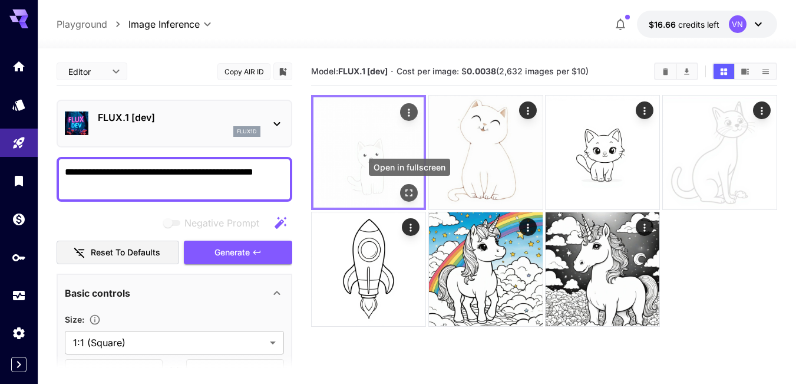
click at [410, 193] on icon "Open in fullscreen" at bounding box center [409, 193] width 12 height 12
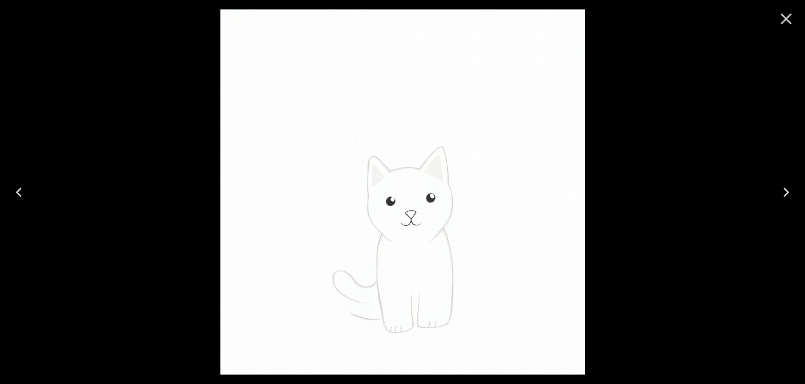
click at [782, 19] on icon "Close" at bounding box center [786, 18] width 19 height 19
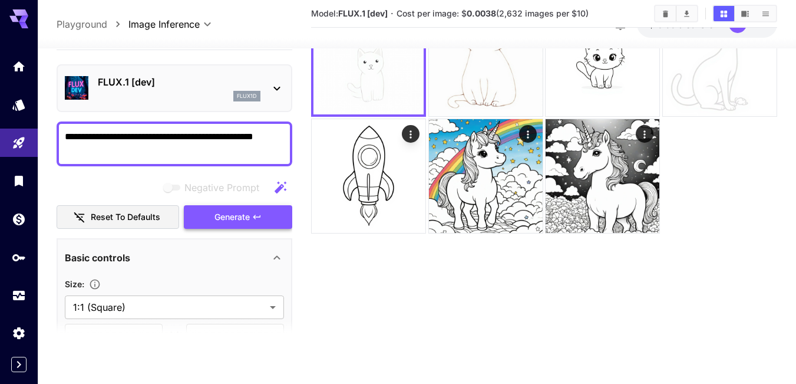
click at [253, 217] on icon "button" at bounding box center [256, 216] width 9 height 9
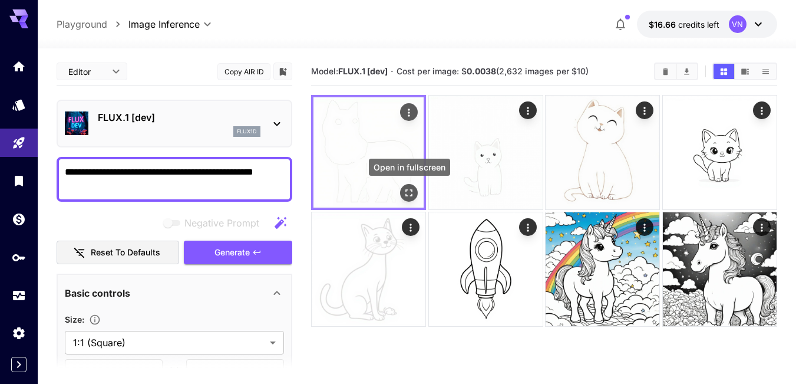
click at [407, 193] on icon "Open in fullscreen" at bounding box center [409, 193] width 12 height 12
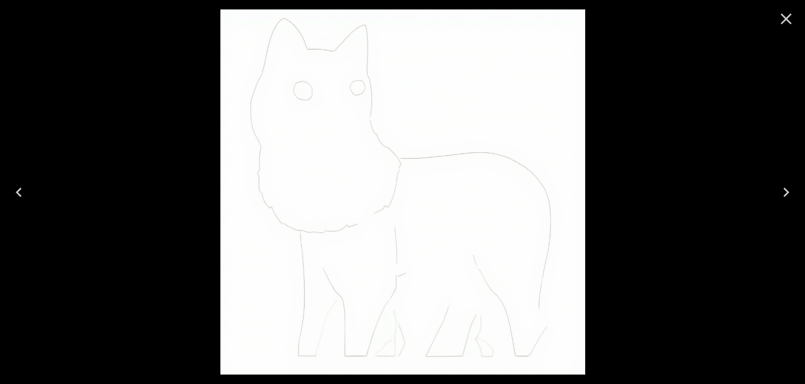
click at [787, 17] on icon "Close" at bounding box center [786, 19] width 11 height 11
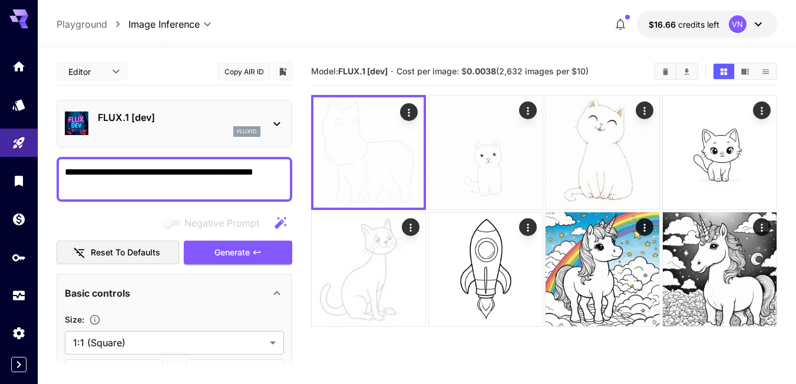
click at [278, 124] on icon at bounding box center [277, 124] width 6 height 4
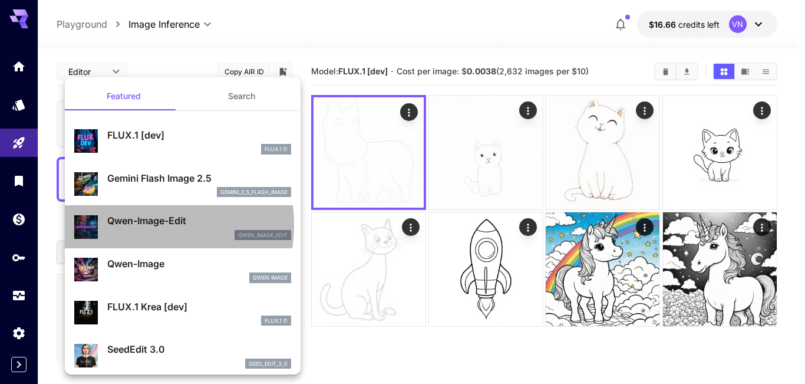
click at [133, 224] on p "Qwen-Image-Edit" at bounding box center [199, 220] width 184 height 14
type input "*"
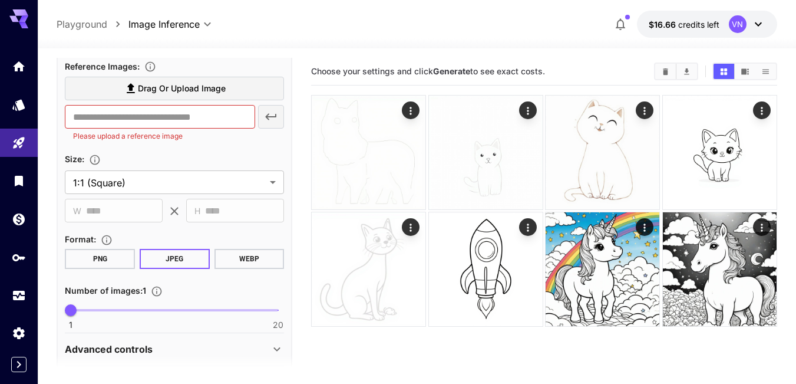
scroll to position [234, 0]
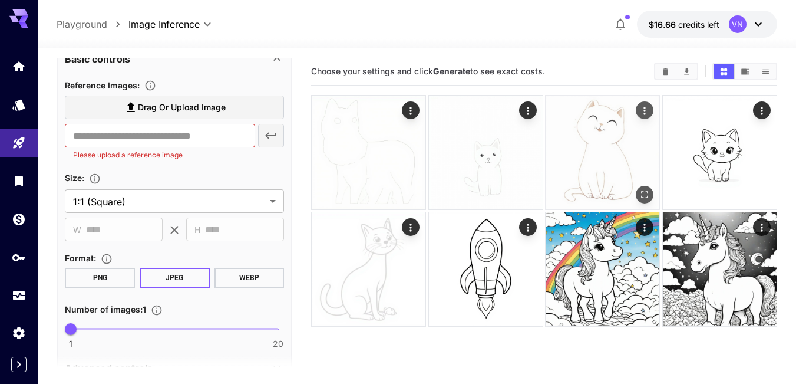
click at [612, 169] on img at bounding box center [603, 152] width 114 height 114
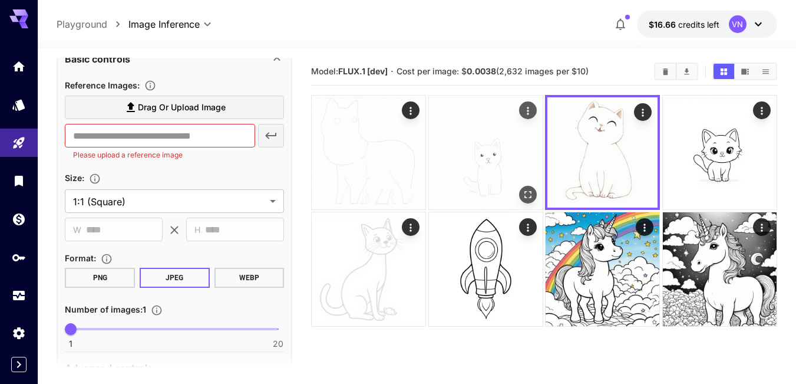
click at [496, 164] on img at bounding box center [486, 152] width 114 height 114
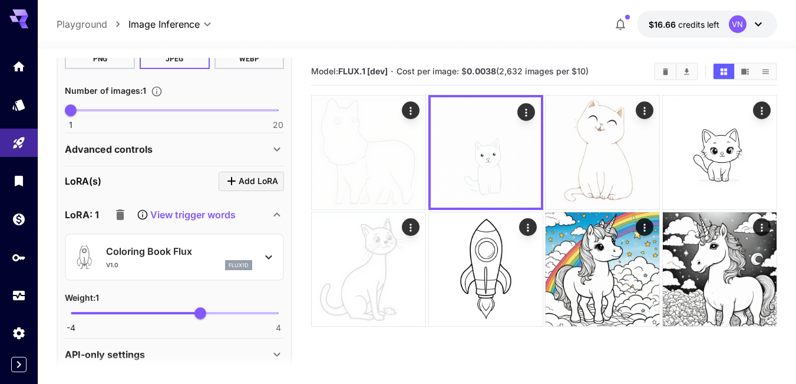
scroll to position [470, 0]
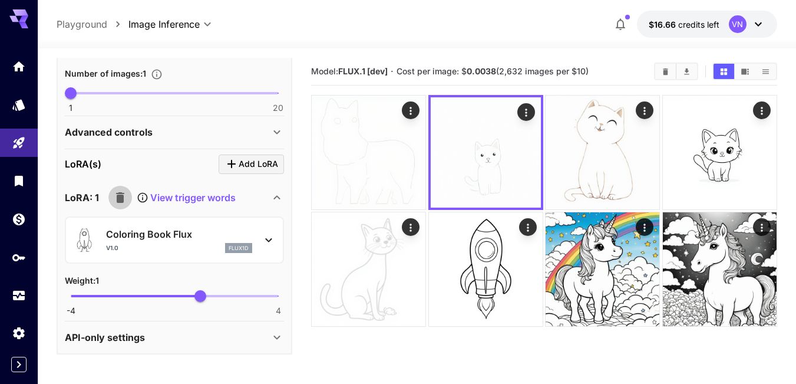
click at [119, 191] on icon "button" at bounding box center [120, 197] width 14 height 14
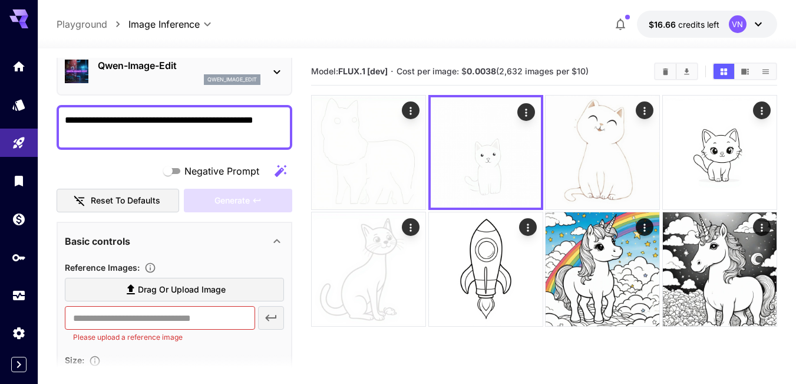
scroll to position [0, 0]
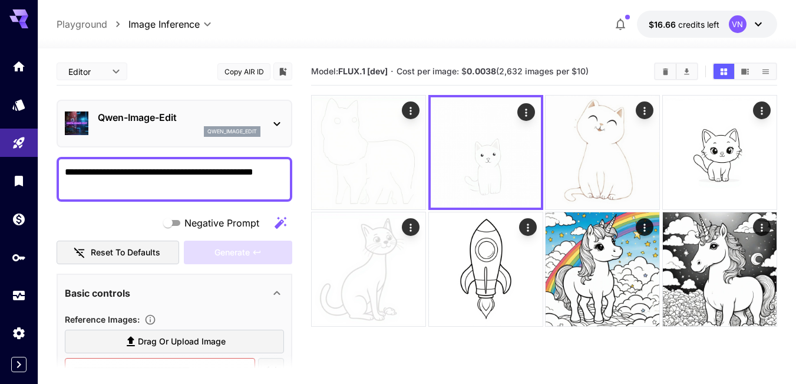
click at [272, 130] on icon at bounding box center [277, 124] width 14 height 14
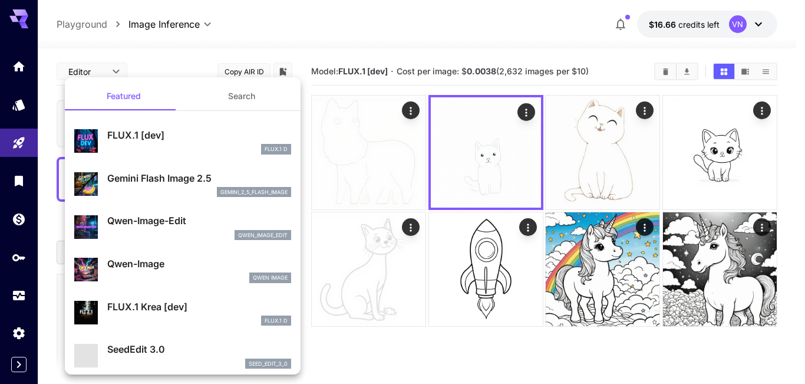
click at [139, 265] on p "Qwen-Image" at bounding box center [199, 263] width 184 height 14
type input "**"
type input "***"
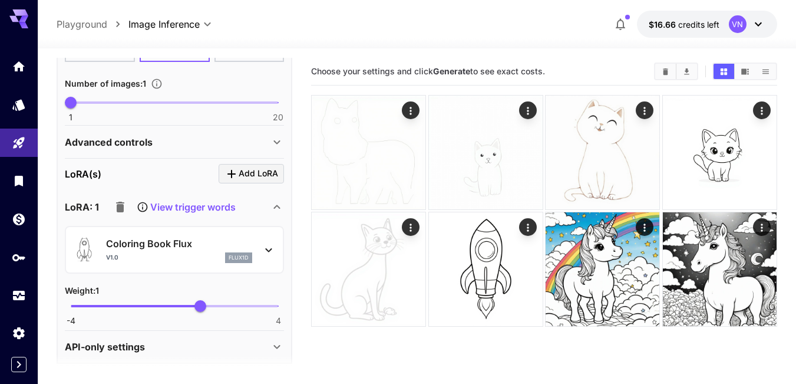
scroll to position [377, 0]
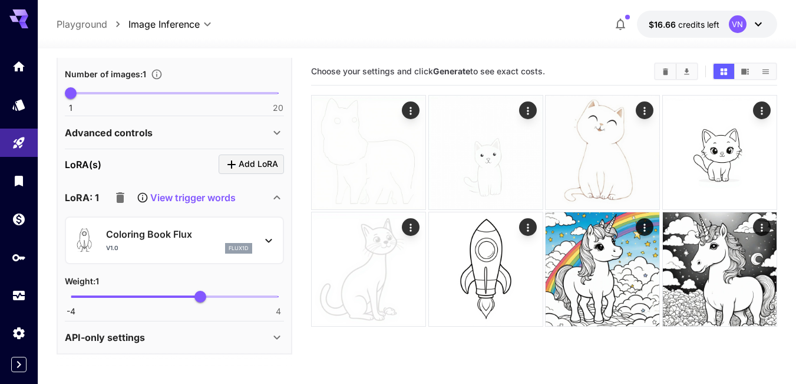
click at [115, 197] on icon "button" at bounding box center [120, 197] width 14 height 14
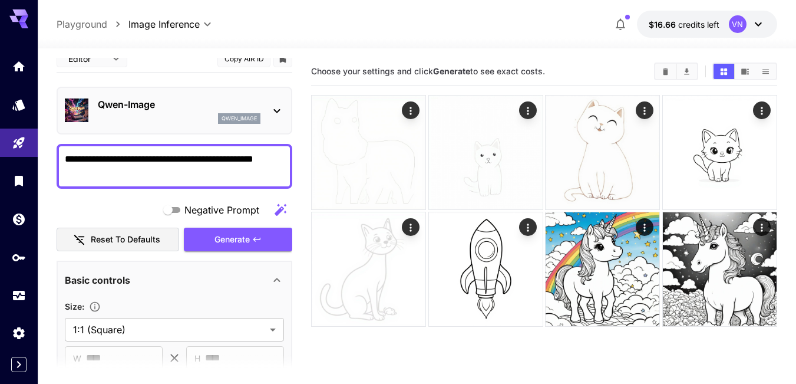
scroll to position [0, 0]
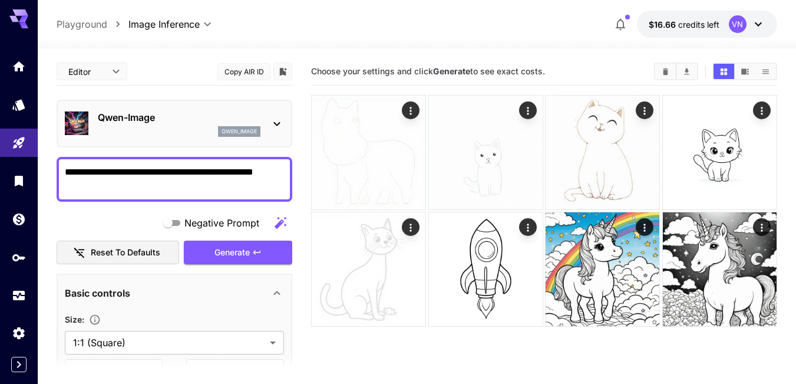
click at [114, 253] on button "Reset to defaults" at bounding box center [118, 252] width 123 height 24
click at [232, 257] on span "Generate" at bounding box center [231, 252] width 35 height 15
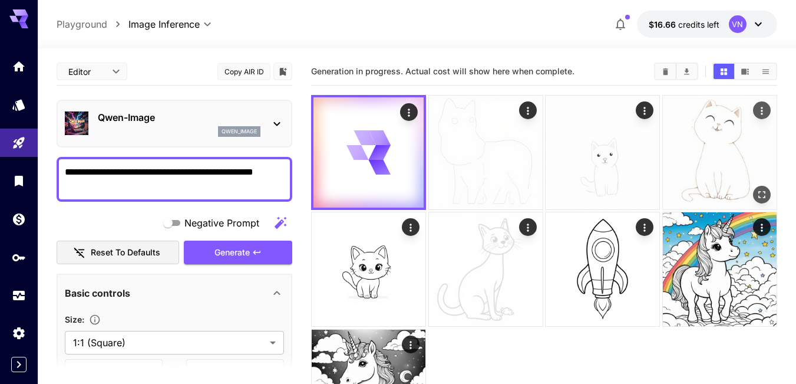
click at [698, 160] on img at bounding box center [720, 152] width 114 height 114
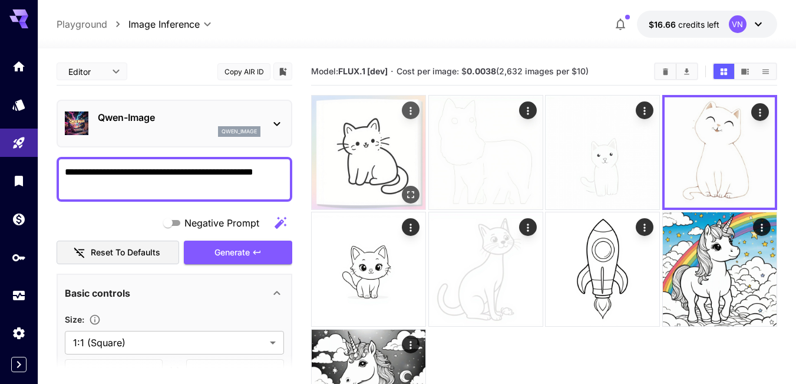
click at [382, 170] on img at bounding box center [369, 152] width 114 height 114
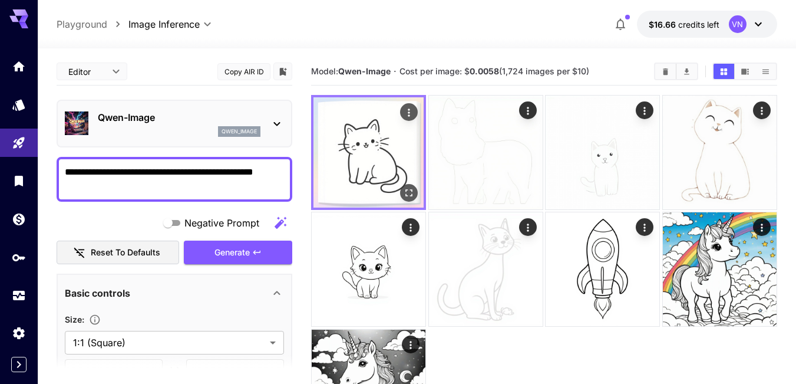
click at [410, 190] on icon "Open in fullscreen" at bounding box center [409, 193] width 12 height 12
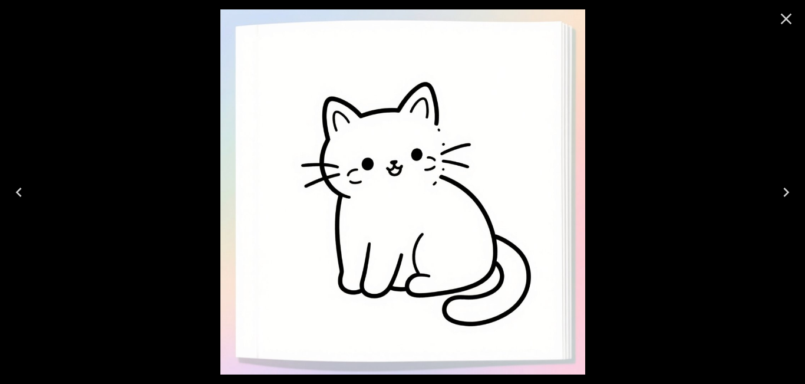
click at [781, 15] on icon "Close" at bounding box center [786, 18] width 19 height 19
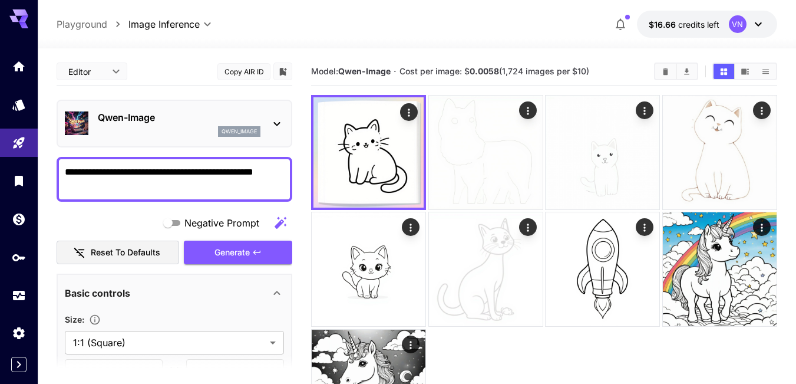
click at [257, 117] on p "Qwen-Image" at bounding box center [179, 117] width 163 height 14
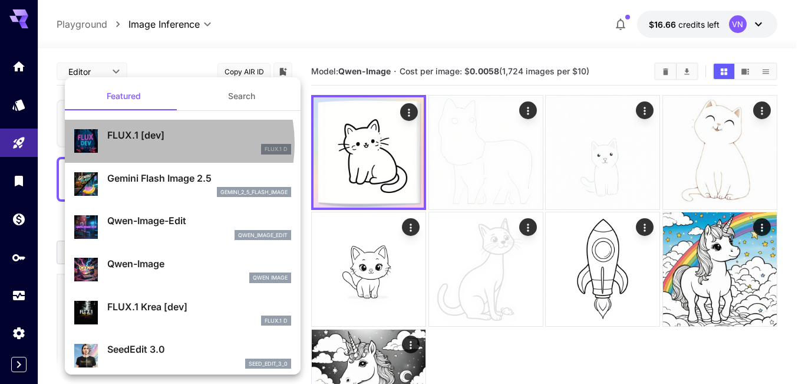
click at [154, 143] on div "FLUX.1 [dev] FLUX.1 D" at bounding box center [199, 141] width 184 height 27
type input "**"
type input "***"
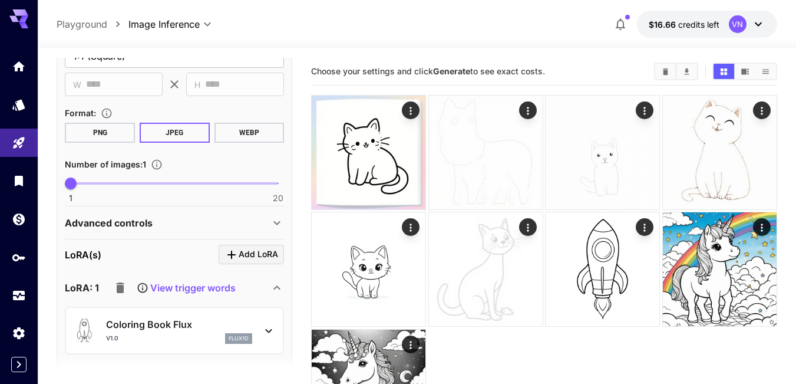
scroll to position [354, 0]
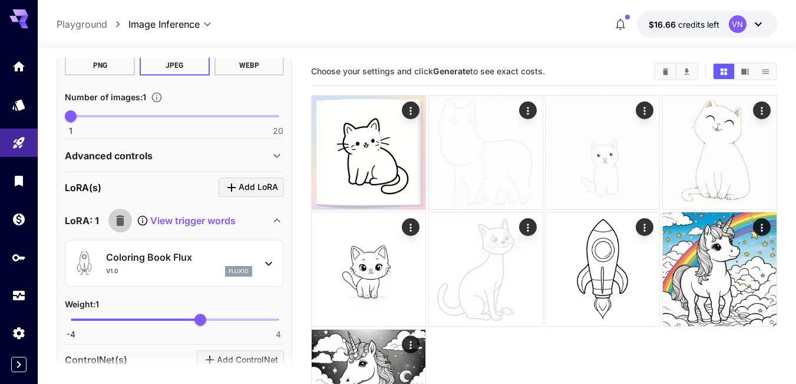
click at [117, 219] on icon "button" at bounding box center [120, 220] width 8 height 11
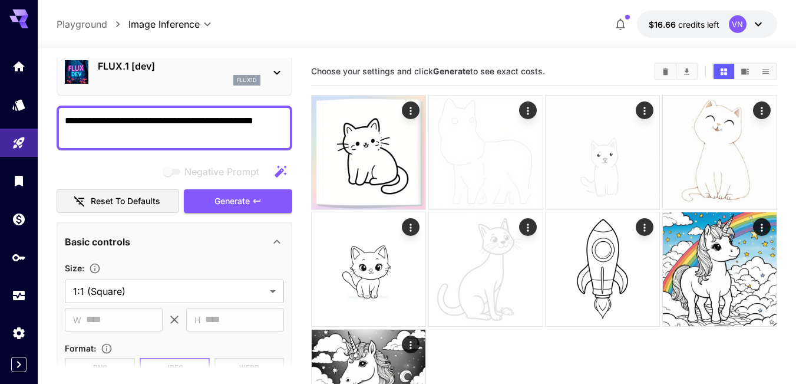
scroll to position [0, 0]
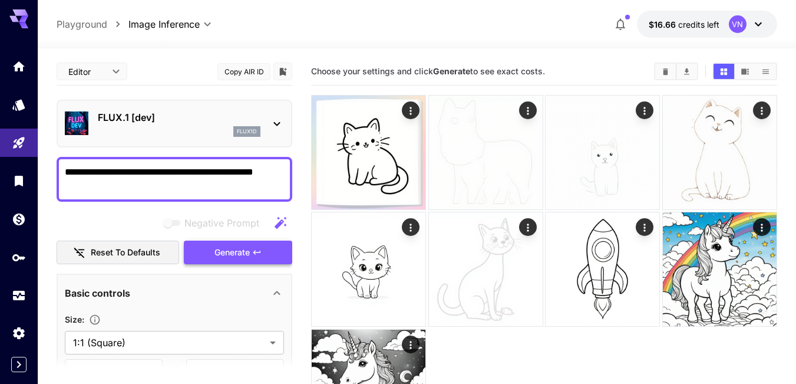
click at [223, 253] on span "Generate" at bounding box center [231, 252] width 35 height 15
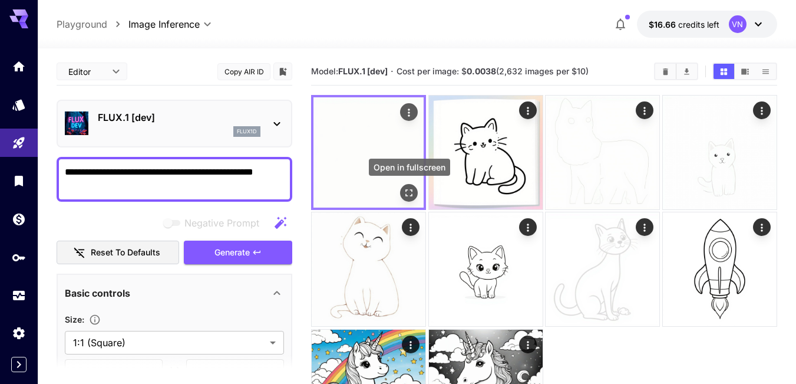
click at [405, 188] on icon "Open in fullscreen" at bounding box center [409, 193] width 12 height 12
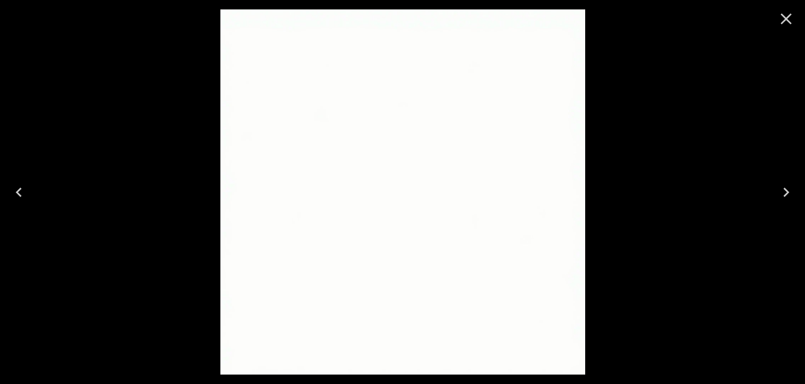
click at [786, 24] on icon "Close" at bounding box center [786, 18] width 19 height 19
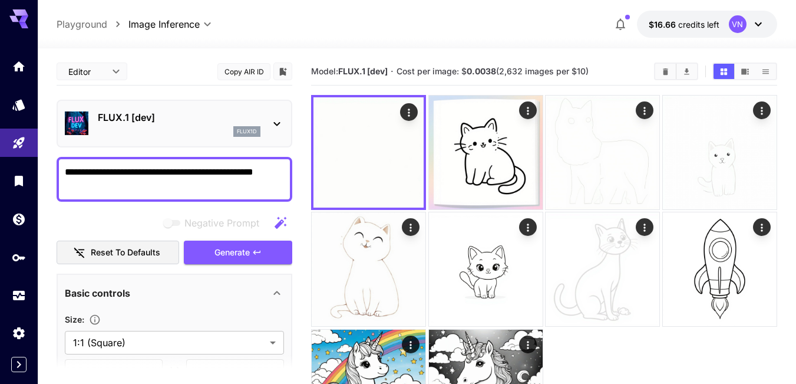
click at [275, 123] on icon at bounding box center [277, 124] width 6 height 4
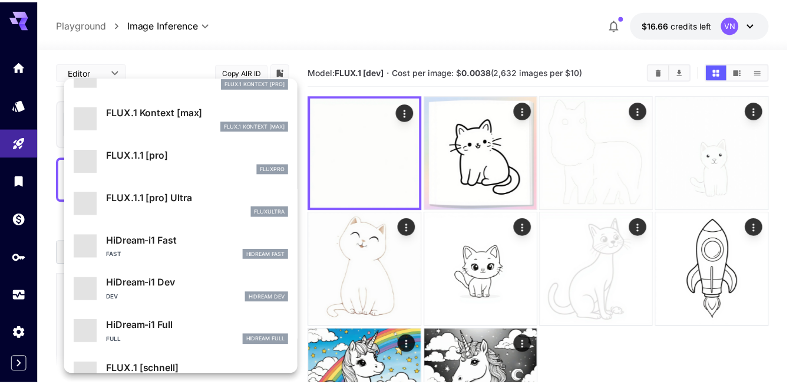
scroll to position [806, 0]
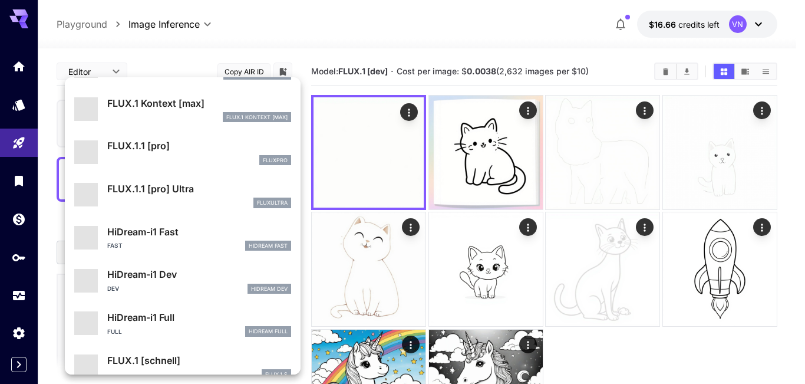
click at [161, 236] on p "HiDream-i1 Fast" at bounding box center [199, 231] width 184 height 14
type input "**"
type input "*"
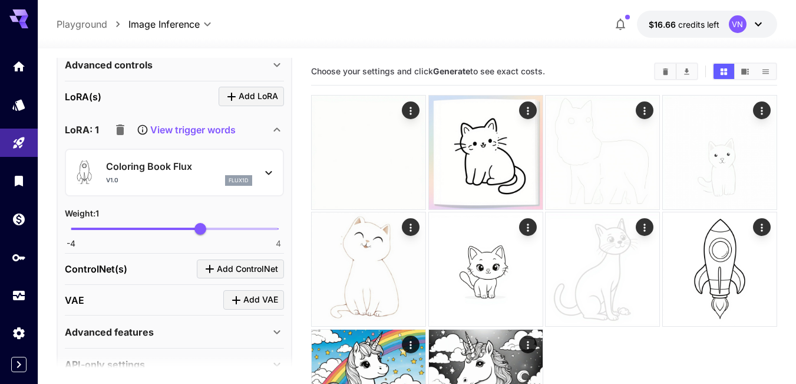
scroll to position [471, 0]
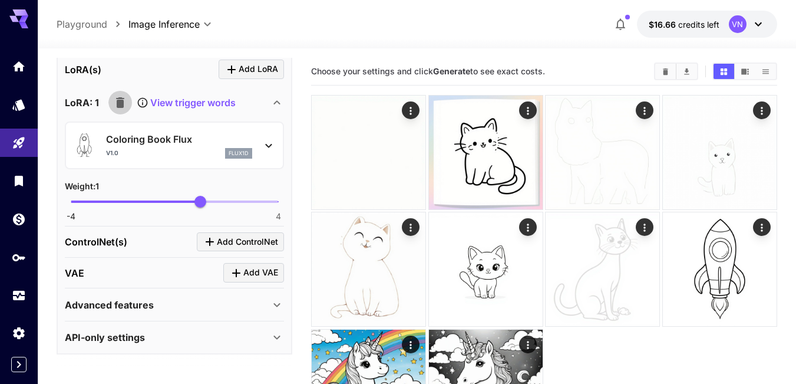
click at [120, 104] on icon "button" at bounding box center [120, 102] width 8 height 11
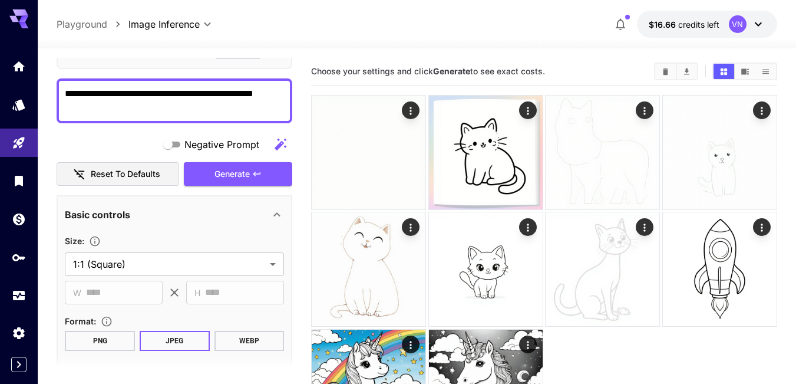
scroll to position [0, 0]
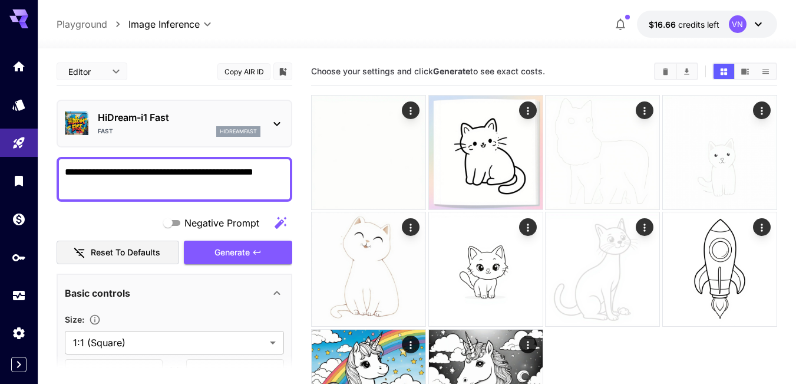
click at [106, 251] on button "Reset to defaults" at bounding box center [118, 252] width 123 height 24
type input "******"
type input "***"
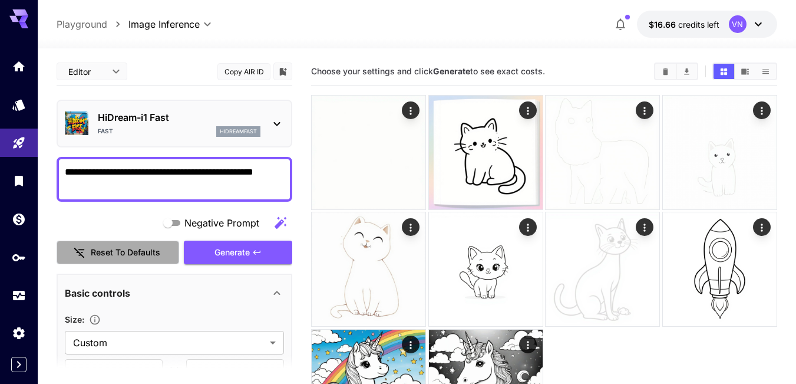
click at [110, 256] on button "Reset to defaults" at bounding box center [118, 252] width 123 height 24
click at [121, 341] on body "**********" at bounding box center [398, 239] width 796 height 479
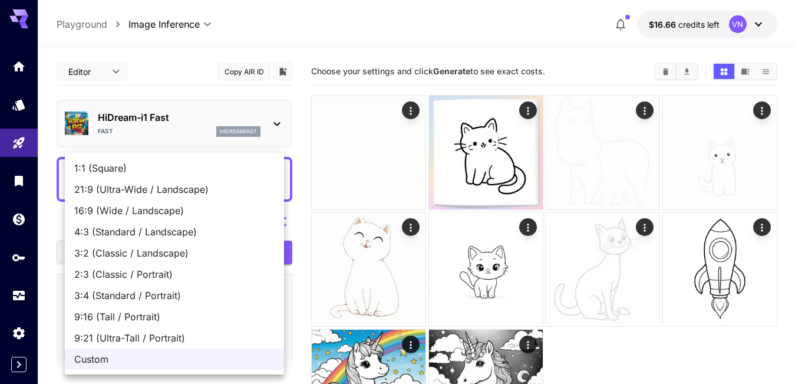
click at [120, 357] on span "Custom" at bounding box center [174, 359] width 200 height 14
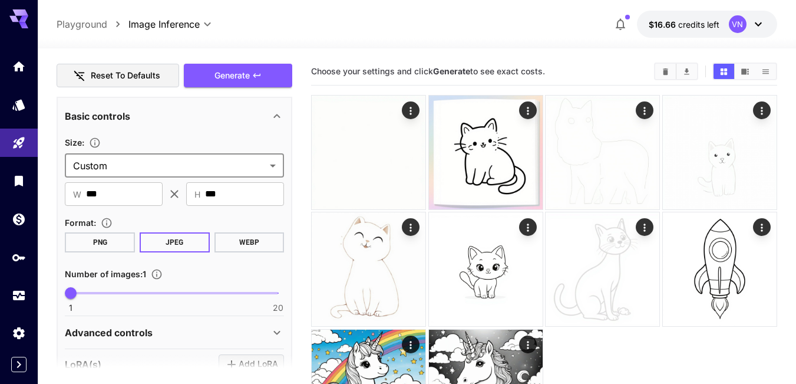
scroll to position [59, 0]
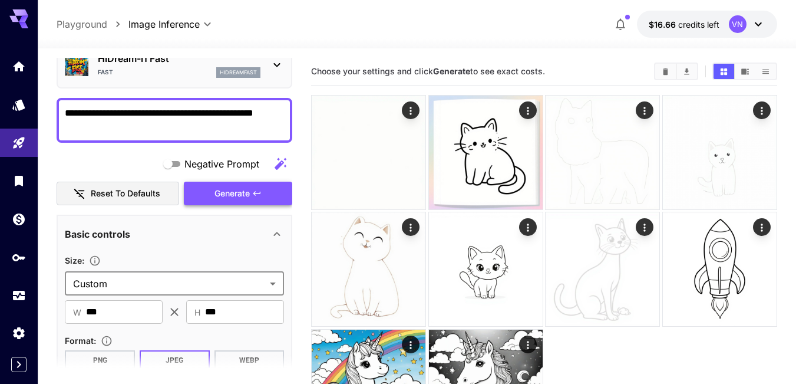
click at [233, 197] on span "Generate" at bounding box center [231, 193] width 35 height 15
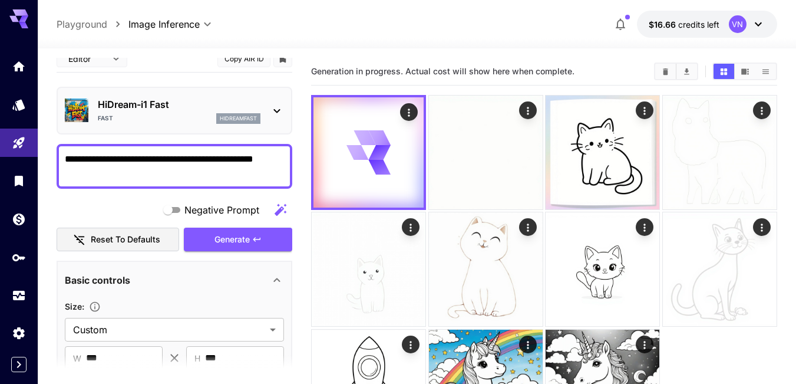
scroll to position [0, 0]
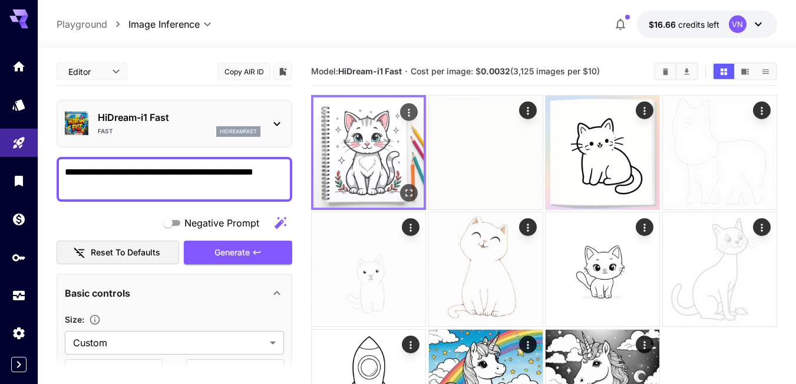
click at [368, 138] on img at bounding box center [368, 152] width 110 height 110
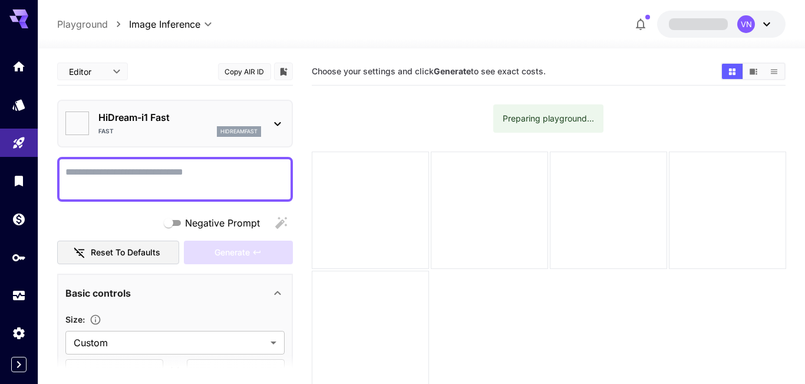
type input "*******"
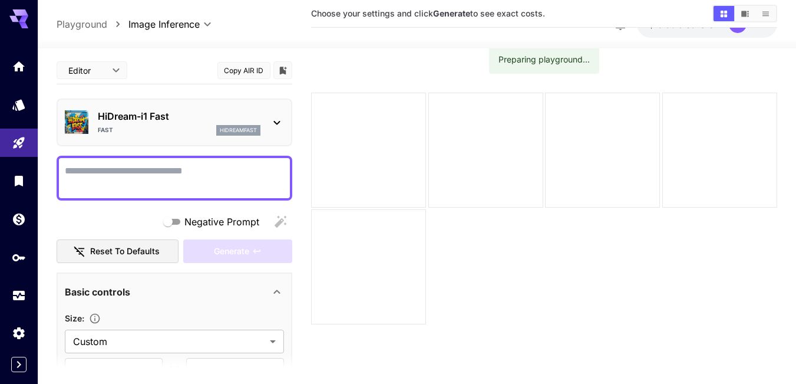
scroll to position [59, 0]
click at [136, 173] on textarea "Negative Prompt" at bounding box center [174, 177] width 219 height 28
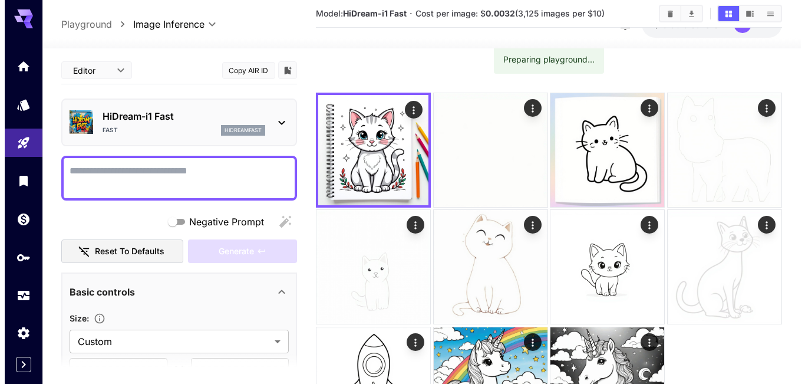
scroll to position [0, 0]
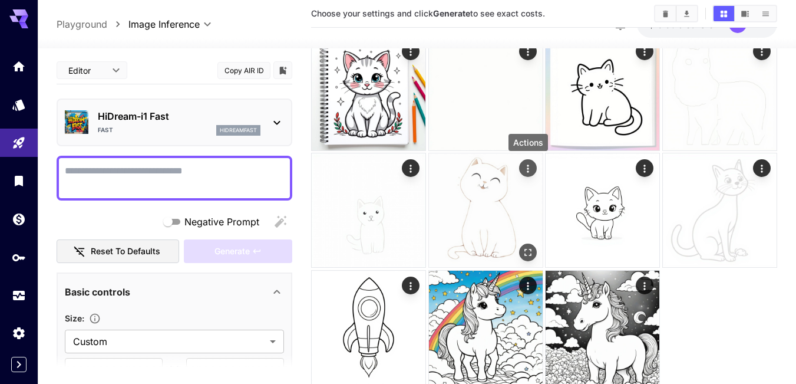
click at [527, 169] on icon "Actions" at bounding box center [528, 169] width 12 height 12
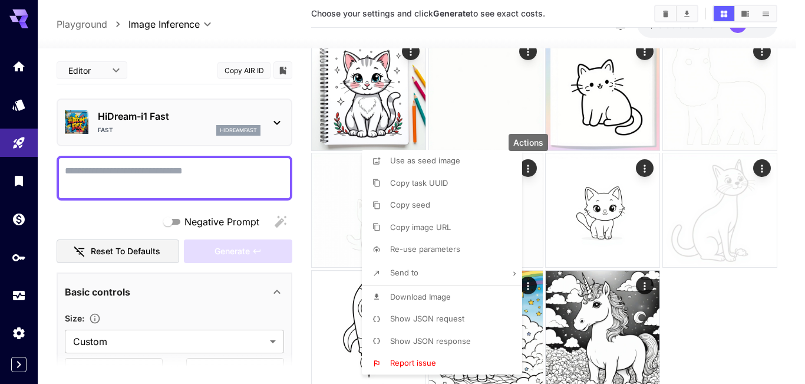
click at [411, 319] on span "Show JSON request" at bounding box center [427, 317] width 74 height 9
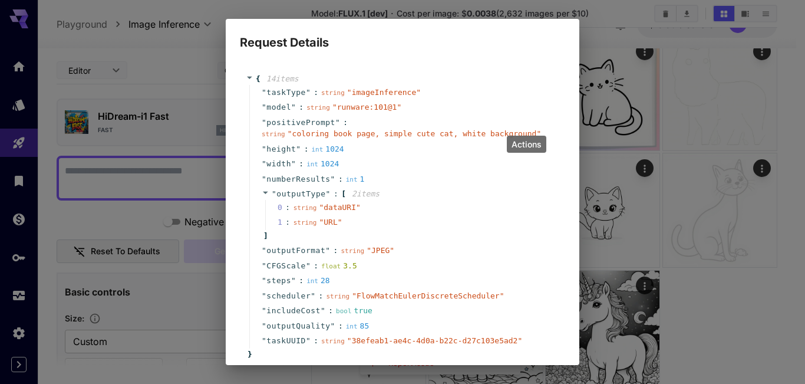
click at [417, 138] on div "string " coloring book page, simple cute cat, white background "" at bounding box center [401, 134] width 279 height 12
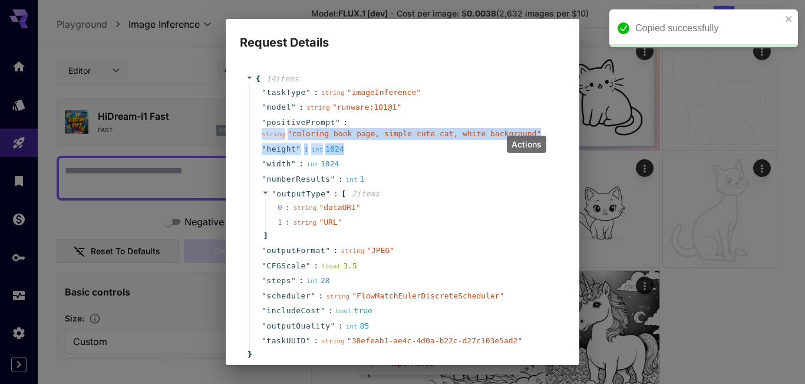
drag, startPoint x: 255, startPoint y: 133, endPoint x: 501, endPoint y: 143, distance: 246.5
click at [501, 143] on div "" taskType " : string " imageInference " " model " : string " runware:101@1 " "…" at bounding box center [404, 216] width 310 height 263
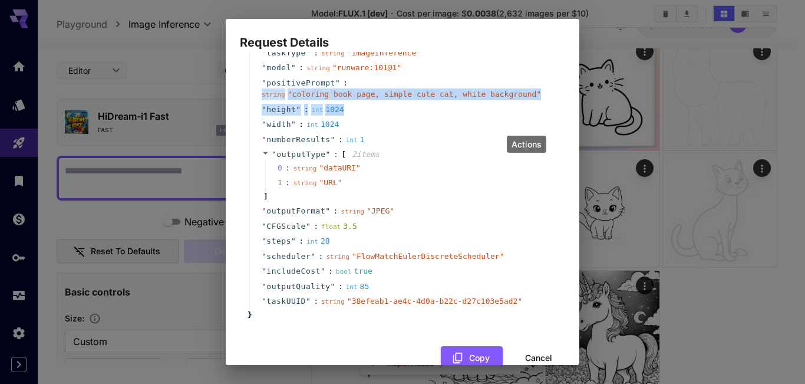
scroll to position [59, 0]
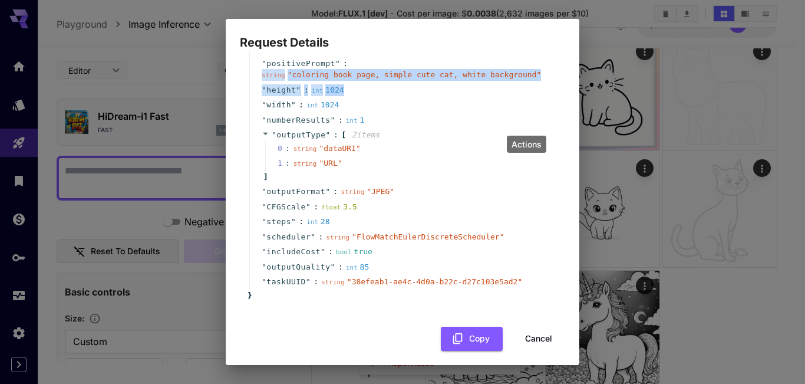
click at [360, 78] on span "" coloring book page, simple cute cat, white background "" at bounding box center [414, 74] width 253 height 9
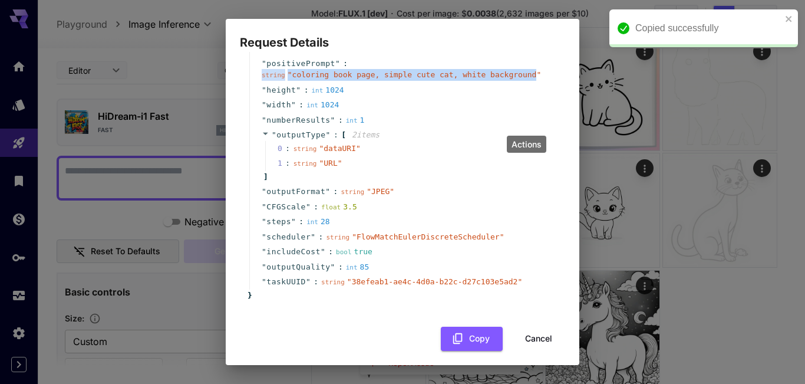
drag, startPoint x: 261, startPoint y: 76, endPoint x: 513, endPoint y: 75, distance: 252.2
click at [513, 75] on div "" positivePrompt " : string " coloring book page, simple cute cat, white backgr…" at bounding box center [404, 69] width 310 height 27
copy div "string " coloring book page, simple cute cat, white background"
click at [524, 339] on button "Cancel" at bounding box center [538, 338] width 53 height 24
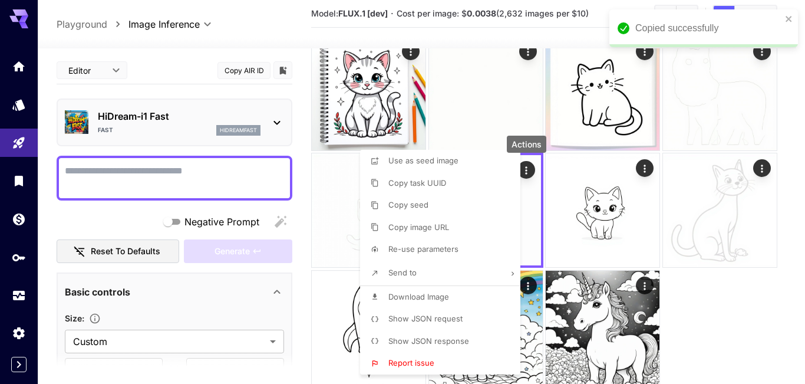
click at [135, 174] on div at bounding box center [402, 192] width 805 height 384
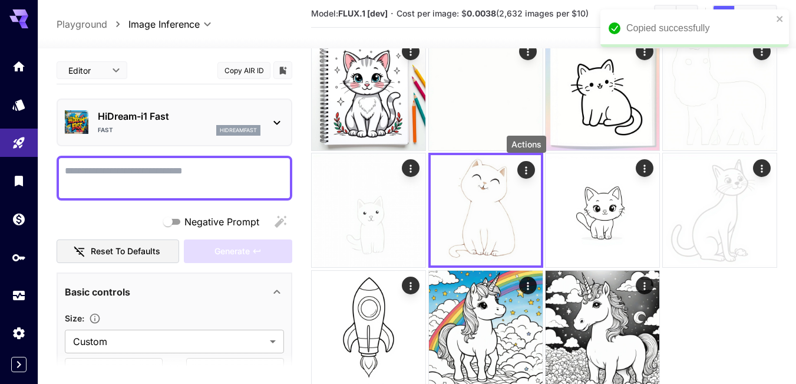
click at [97, 167] on textarea "Negative Prompt" at bounding box center [174, 178] width 219 height 28
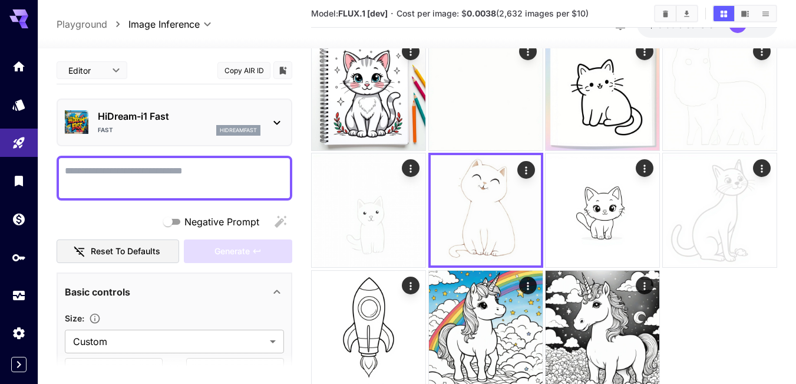
paste textarea "**********"
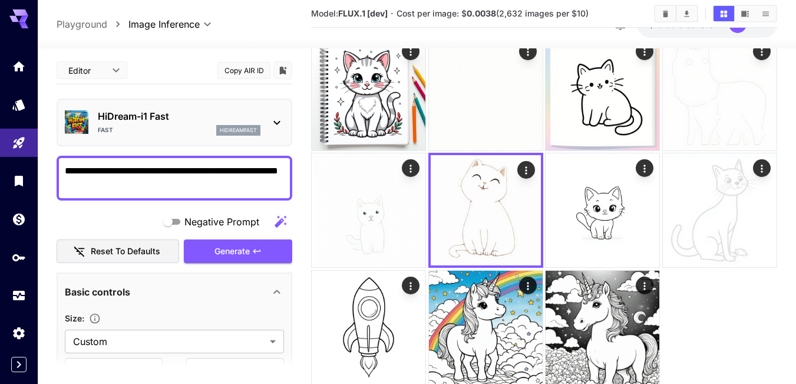
drag, startPoint x: 92, startPoint y: 170, endPoint x: 49, endPoint y: 171, distance: 43.0
click at [49, 171] on section "**********" at bounding box center [417, 204] width 758 height 431
type textarea "**********"
click at [278, 121] on icon at bounding box center [277, 122] width 14 height 14
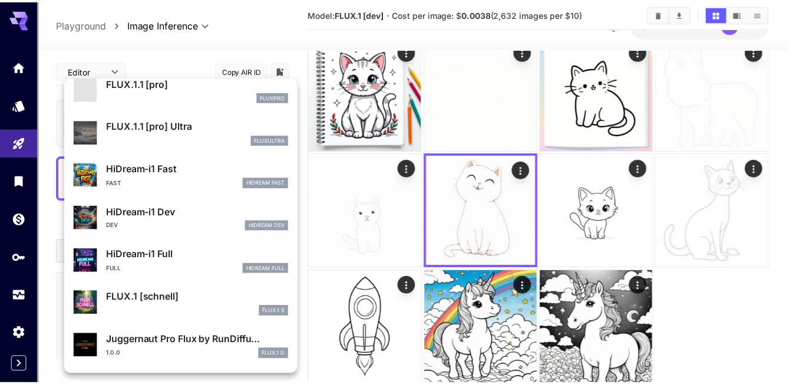
scroll to position [1151, 0]
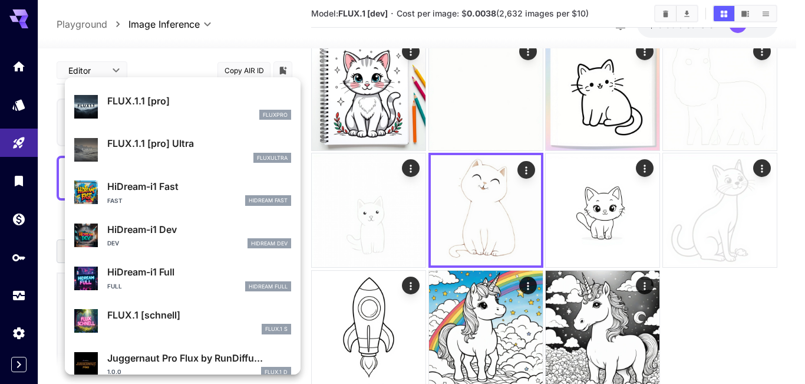
click at [187, 311] on p "FLUX.1 [schnell]" at bounding box center [199, 315] width 184 height 14
type input "*"
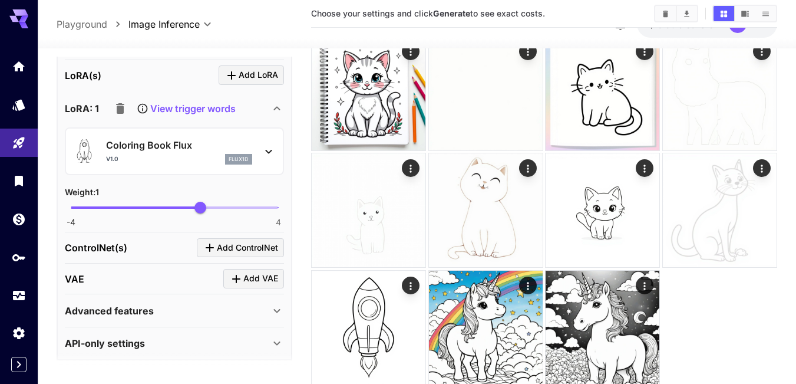
scroll to position [471, 0]
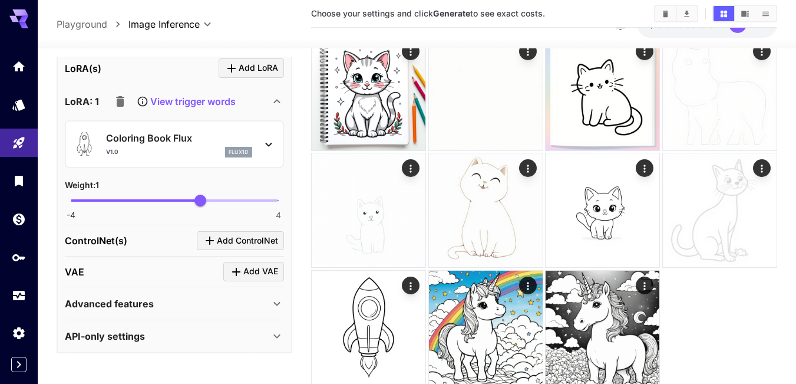
click at [265, 144] on icon at bounding box center [269, 144] width 14 height 14
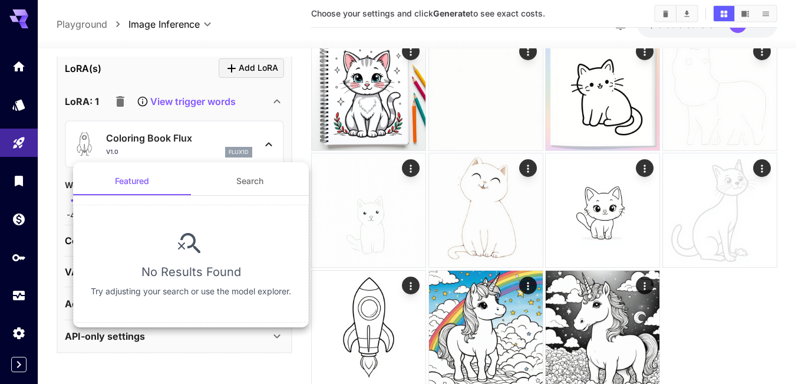
click at [267, 144] on div at bounding box center [402, 192] width 805 height 384
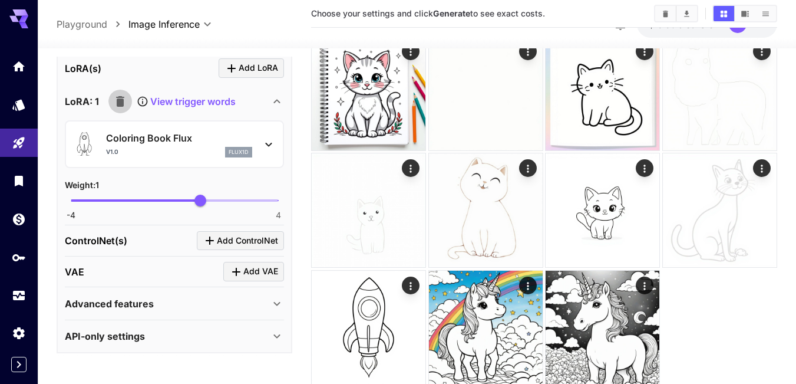
click at [119, 100] on icon "button" at bounding box center [120, 101] width 8 height 11
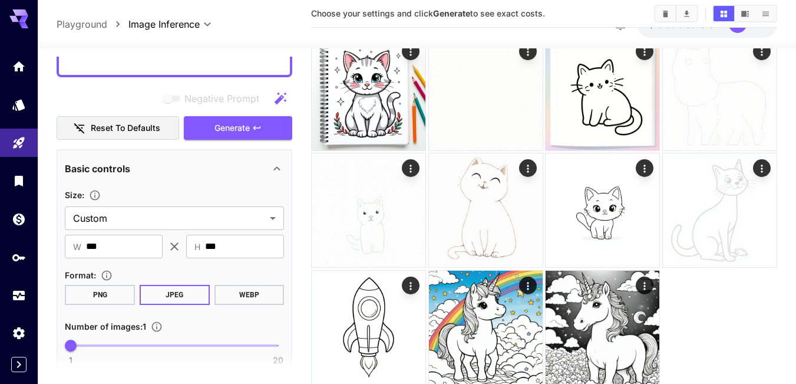
scroll to position [95, 0]
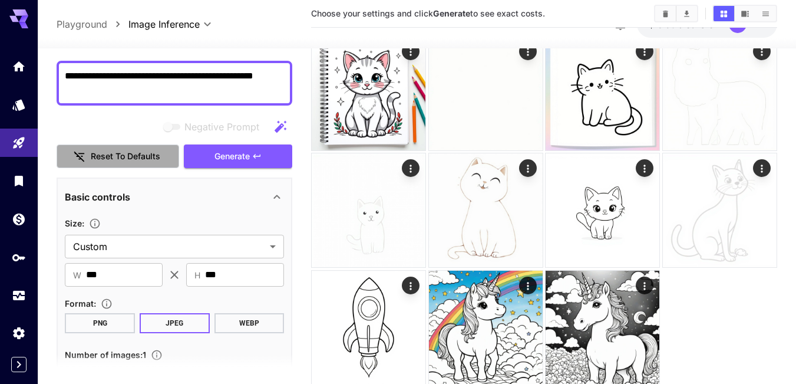
click at [130, 164] on button "Reset to defaults" at bounding box center [118, 156] width 123 height 24
type input "**********"
type input "****"
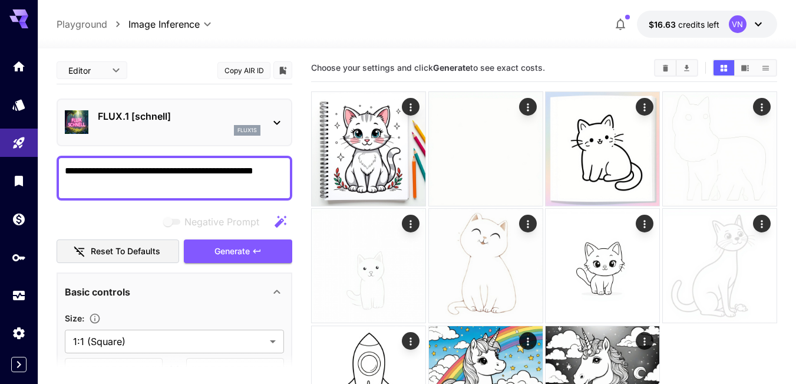
scroll to position [0, 0]
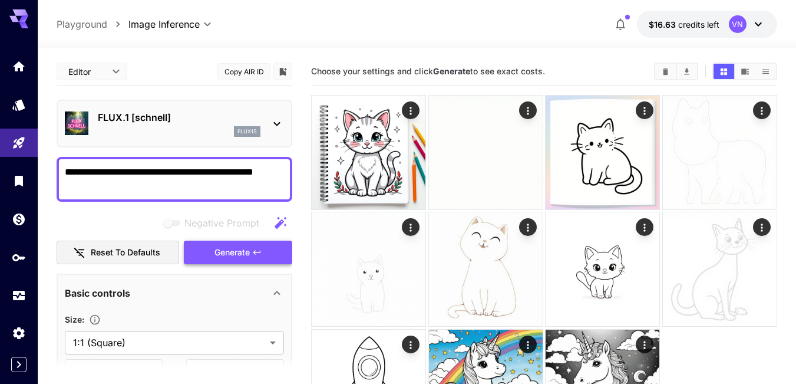
click at [239, 255] on span "Generate" at bounding box center [231, 252] width 35 height 15
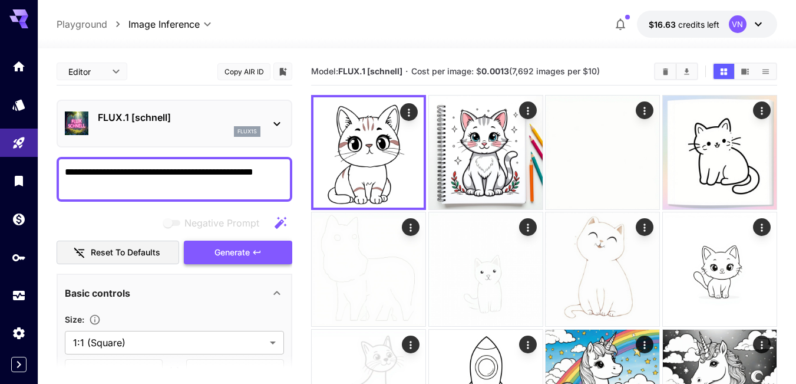
click at [243, 254] on span "Generate" at bounding box center [231, 252] width 35 height 15
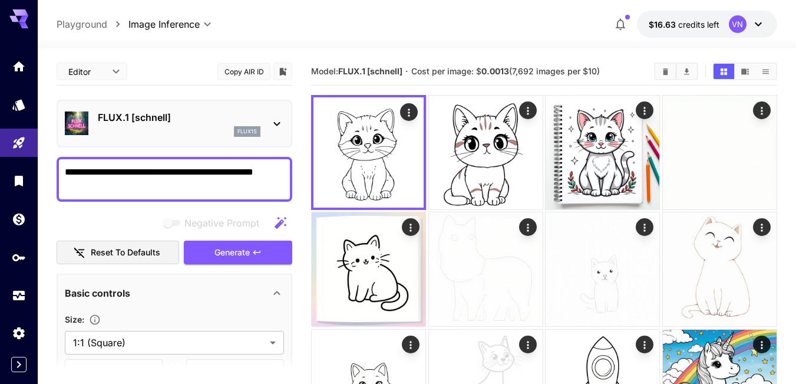
drag, startPoint x: 121, startPoint y: 187, endPoint x: 51, endPoint y: 170, distance: 72.0
click at [51, 170] on section "**********" at bounding box center [417, 322] width 758 height 548
drag, startPoint x: 293, startPoint y: 149, endPoint x: 213, endPoint y: 130, distance: 82.3
click at [213, 130] on main "**********" at bounding box center [417, 314] width 721 height 513
drag, startPoint x: 94, startPoint y: 169, endPoint x: 91, endPoint y: 175, distance: 6.6
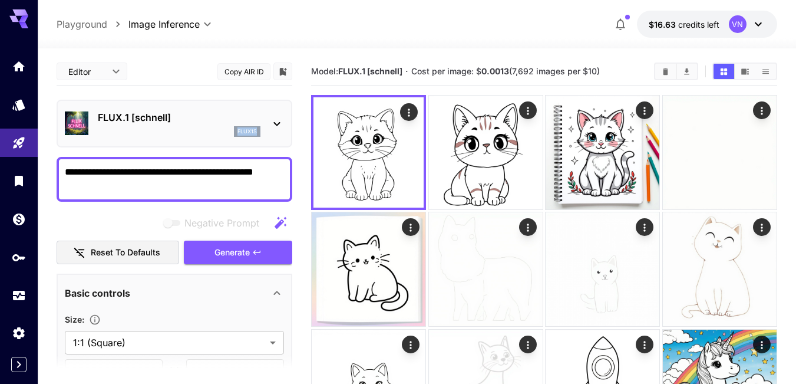
click at [94, 169] on textarea "**********" at bounding box center [174, 179] width 219 height 28
click at [80, 169] on textarea "**********" at bounding box center [174, 179] width 219 height 28
click at [126, 189] on textarea "**********" at bounding box center [174, 179] width 219 height 28
drag, startPoint x: 60, startPoint y: 176, endPoint x: 57, endPoint y: 167, distance: 9.3
click at [57, 167] on div "**********" at bounding box center [175, 179] width 236 height 45
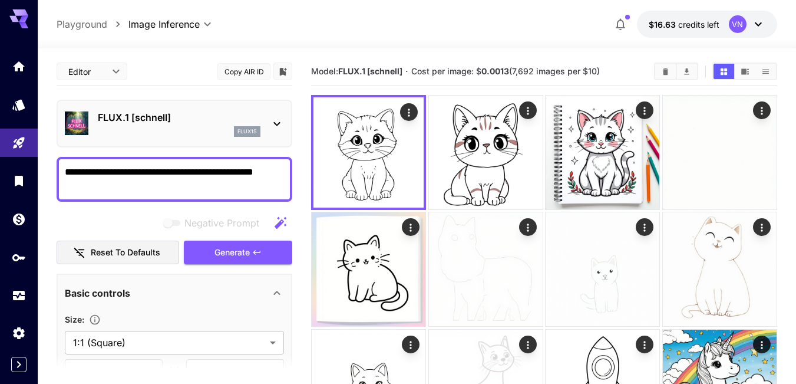
paste textarea "**********"
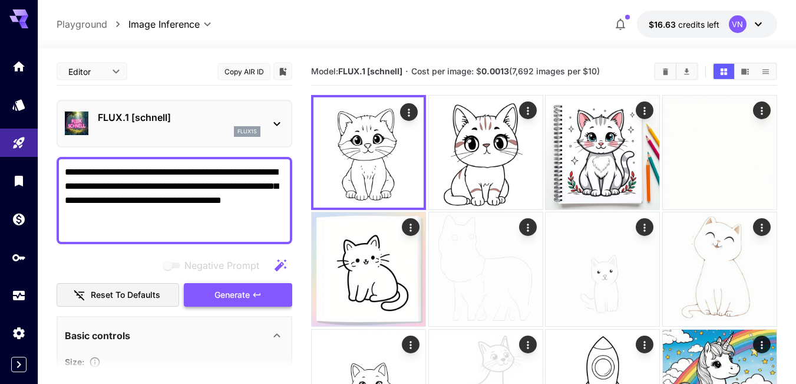
type textarea "**********"
click at [226, 298] on span "Generate" at bounding box center [231, 295] width 35 height 15
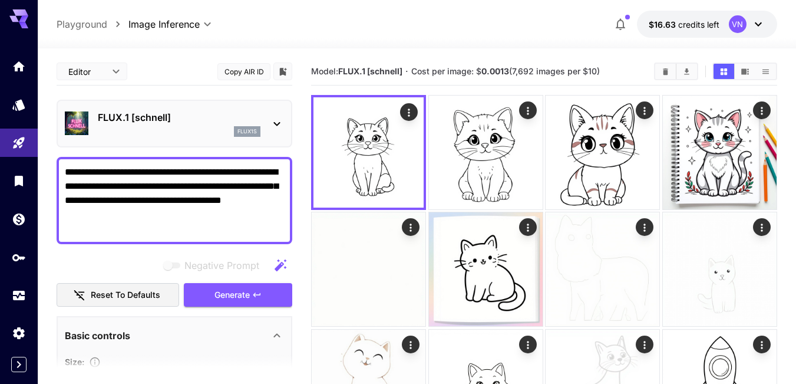
click at [222, 294] on span "Generate" at bounding box center [231, 295] width 35 height 15
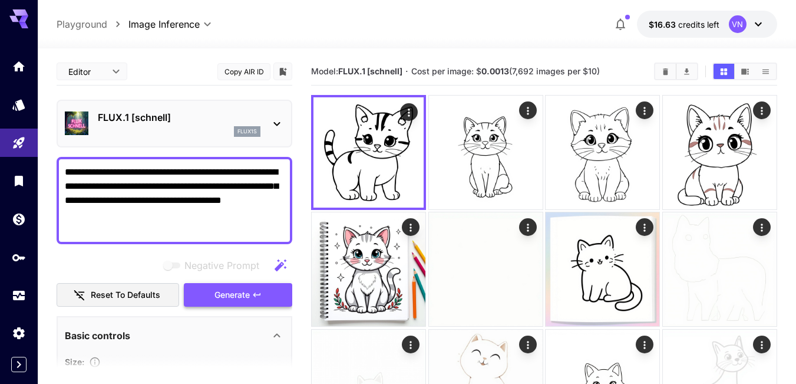
click at [235, 294] on span "Generate" at bounding box center [231, 295] width 35 height 15
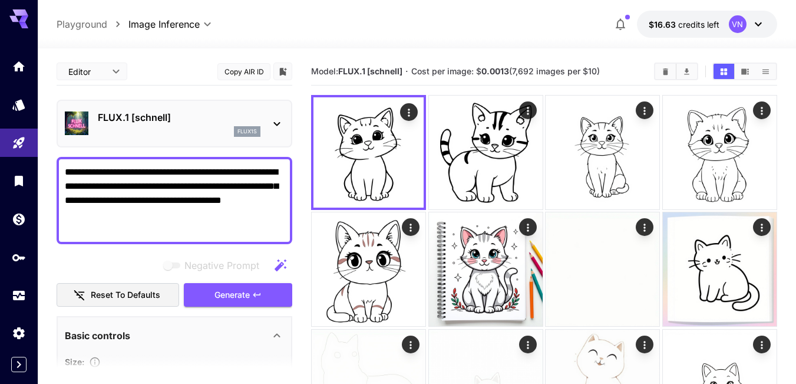
click at [149, 200] on textarea "**********" at bounding box center [174, 200] width 219 height 71
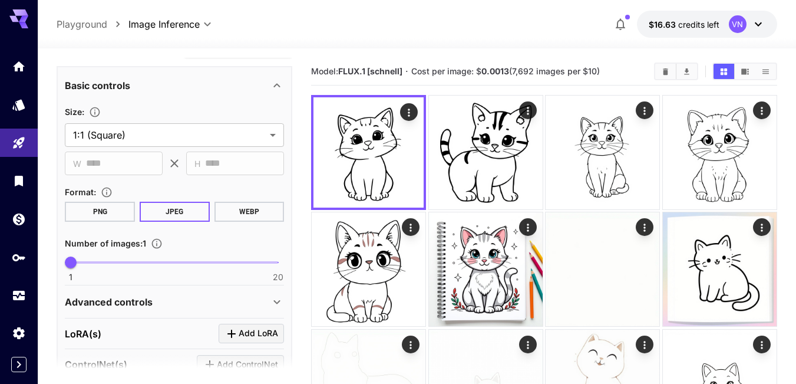
scroll to position [19, 0]
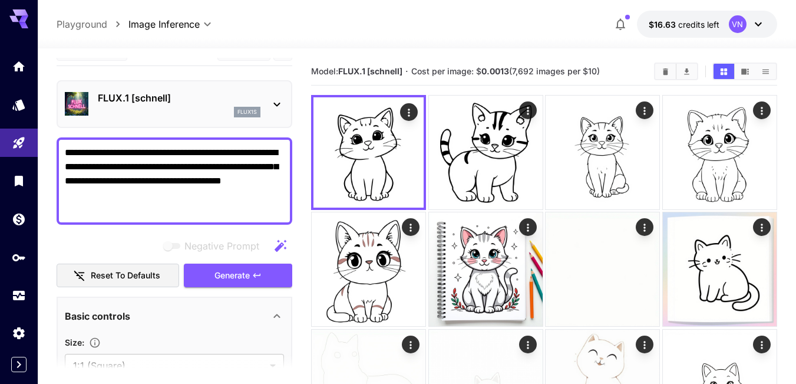
click at [104, 276] on button "Reset to defaults" at bounding box center [118, 275] width 123 height 24
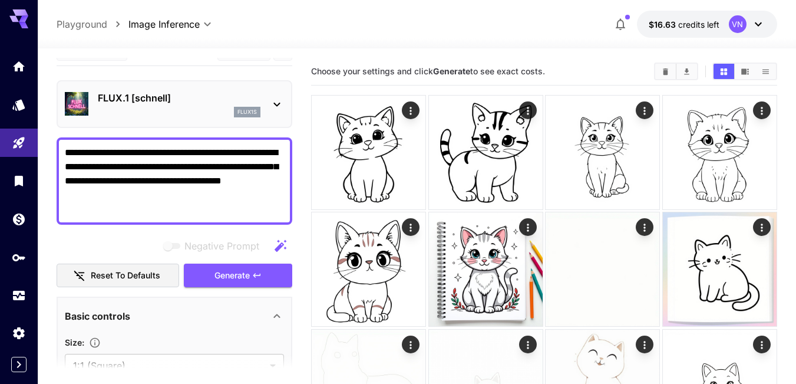
click at [101, 206] on textarea "**********" at bounding box center [174, 181] width 219 height 71
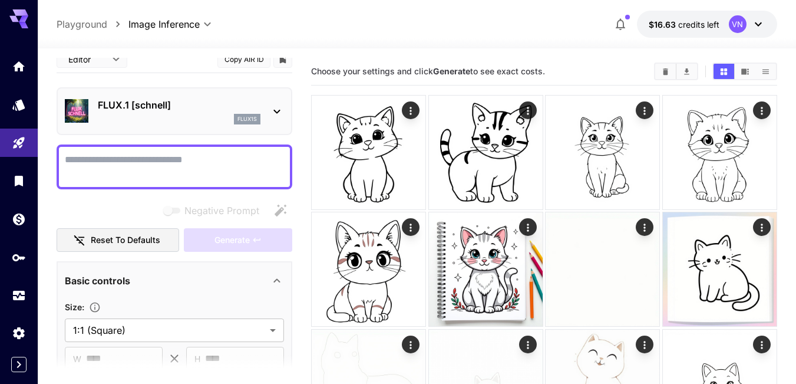
scroll to position [0, 0]
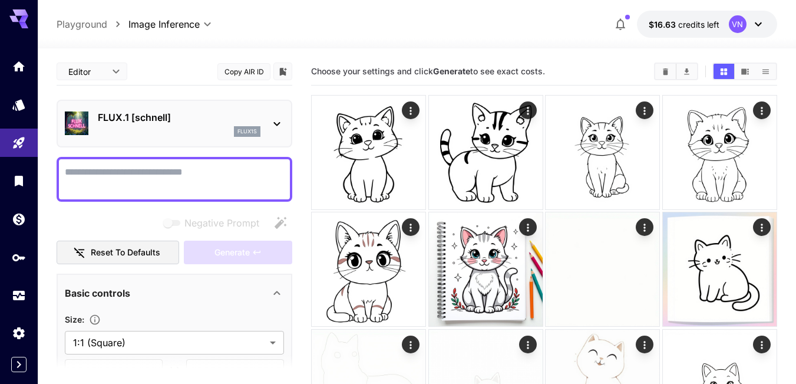
click at [108, 176] on textarea "Negative Prompt" at bounding box center [174, 179] width 219 height 28
paste textarea "**********"
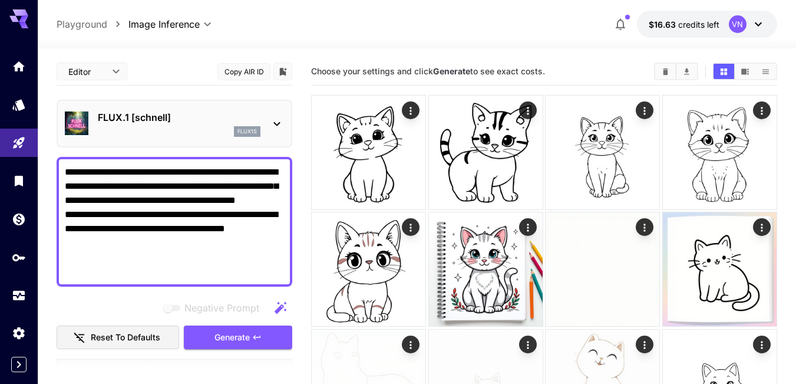
drag, startPoint x: 202, startPoint y: 171, endPoint x: 240, endPoint y: 169, distance: 39.0
click at [240, 169] on textarea "**********" at bounding box center [174, 221] width 219 height 113
paste textarea
click at [235, 336] on span "Generate" at bounding box center [231, 337] width 35 height 15
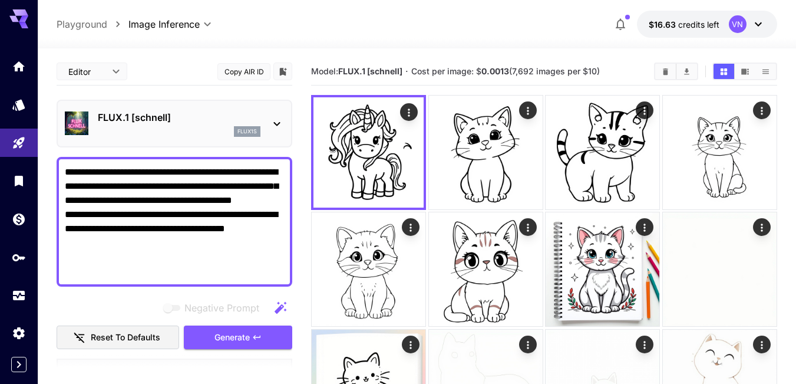
click at [140, 258] on textarea "**********" at bounding box center [174, 221] width 219 height 113
paste textarea
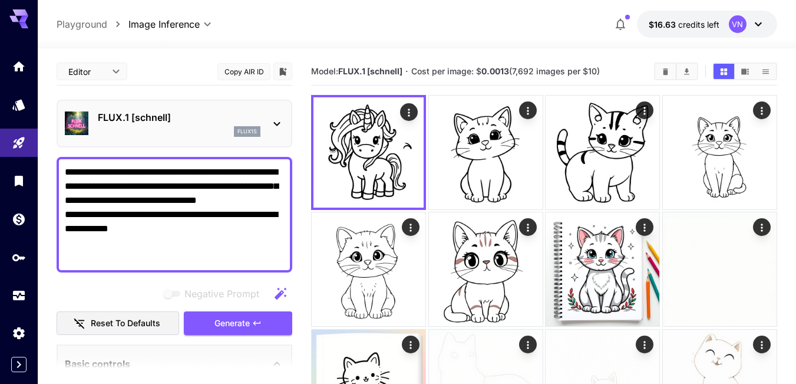
click at [195, 204] on textarea "**********" at bounding box center [174, 214] width 219 height 99
drag, startPoint x: 65, startPoint y: 182, endPoint x: 104, endPoint y: 183, distance: 38.9
click at [104, 183] on textarea "**********" at bounding box center [174, 214] width 219 height 99
paste textarea "*"
click at [218, 323] on span "Generate" at bounding box center [231, 323] width 35 height 15
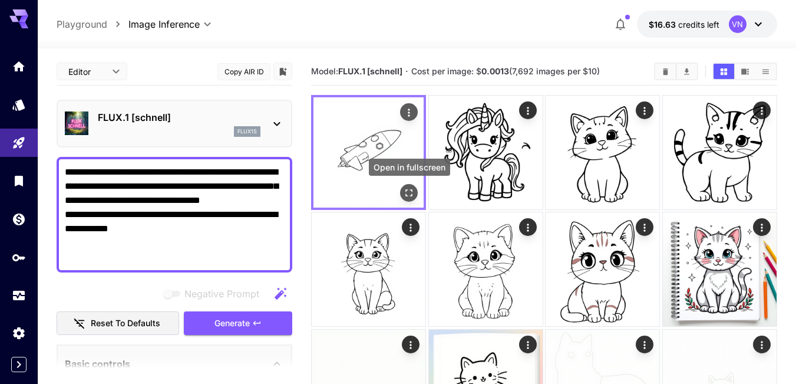
click at [411, 190] on icon "Open in fullscreen" at bounding box center [409, 192] width 7 height 7
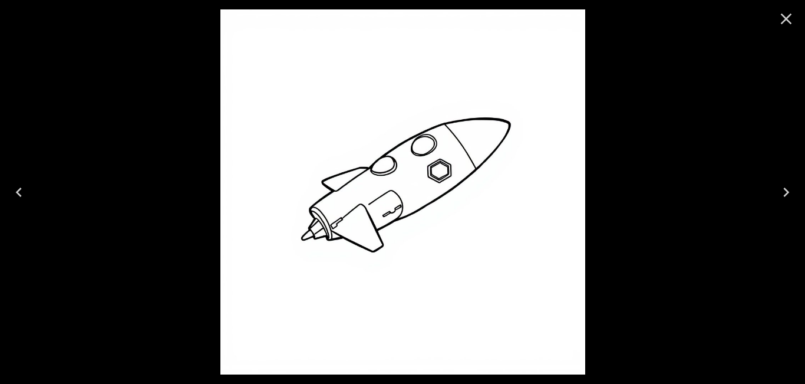
click at [784, 18] on icon "Close" at bounding box center [786, 18] width 19 height 19
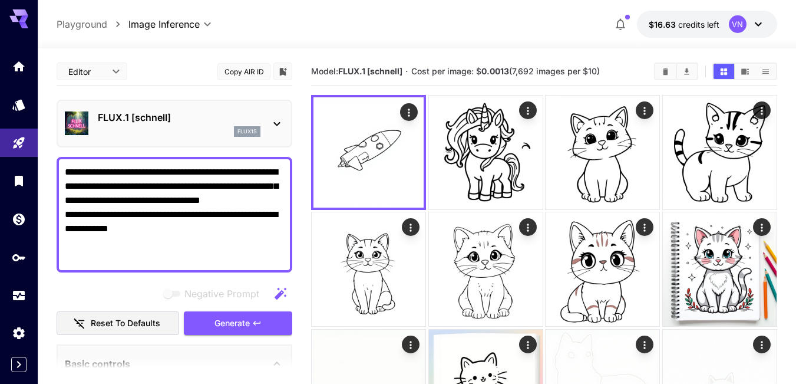
click at [235, 326] on span "Generate" at bounding box center [231, 323] width 35 height 15
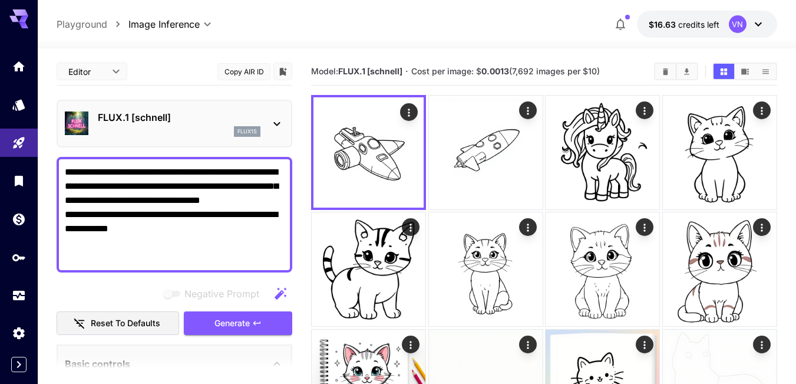
click at [80, 189] on textarea "**********" at bounding box center [174, 214] width 219 height 99
paste textarea
click at [249, 317] on span "Generate" at bounding box center [231, 323] width 35 height 15
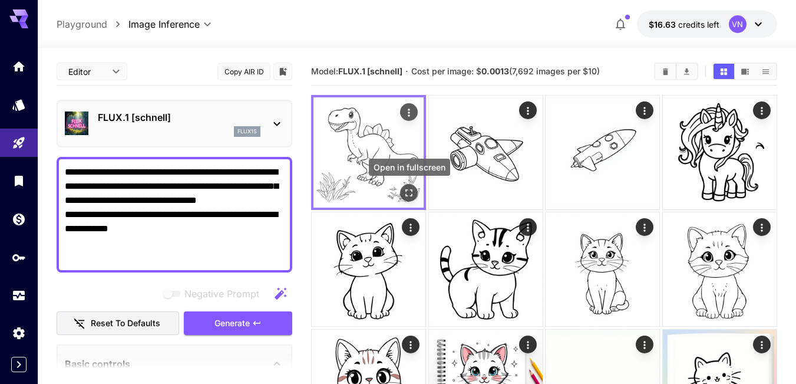
click at [412, 192] on icon "Open in fullscreen" at bounding box center [409, 193] width 12 height 12
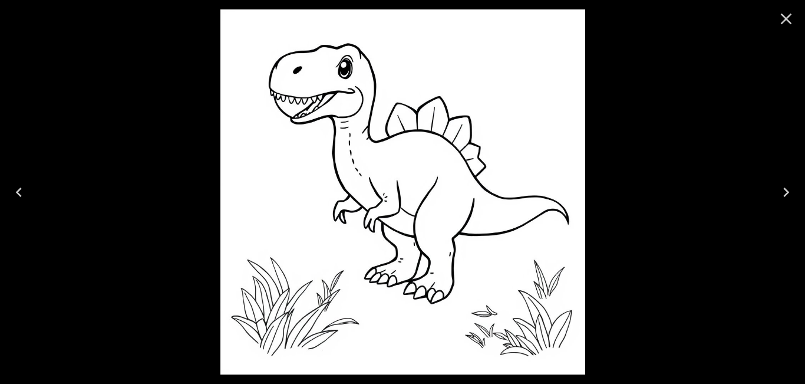
click at [785, 17] on icon "Close" at bounding box center [786, 19] width 11 height 11
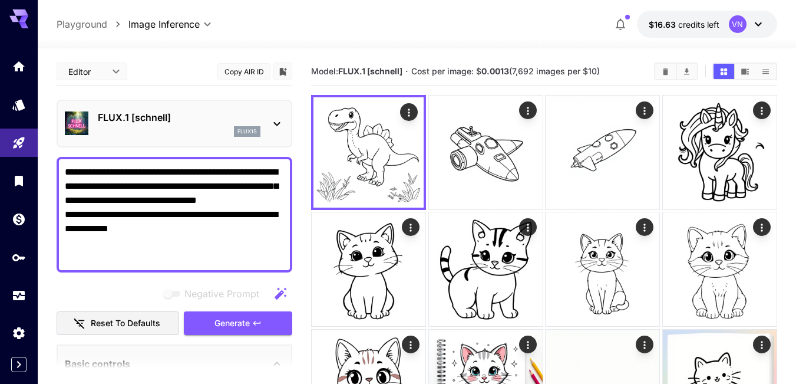
click at [231, 322] on span "Generate" at bounding box center [231, 323] width 35 height 15
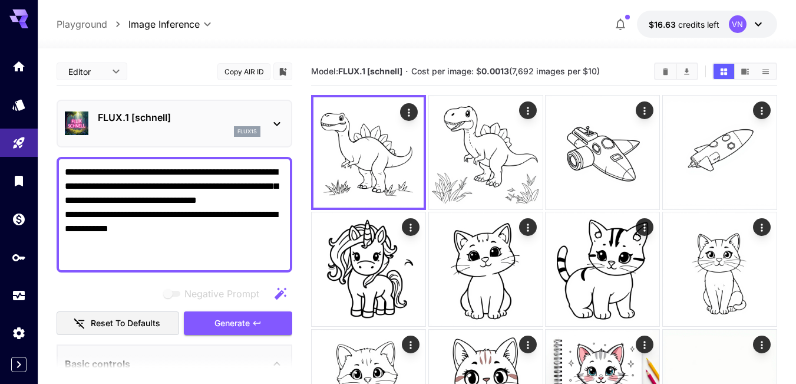
click at [85, 184] on textarea "**********" at bounding box center [174, 214] width 219 height 99
paste textarea
type textarea "**********"
click at [242, 321] on span "Generate" at bounding box center [231, 323] width 35 height 15
